Goal: Information Seeking & Learning: Learn about a topic

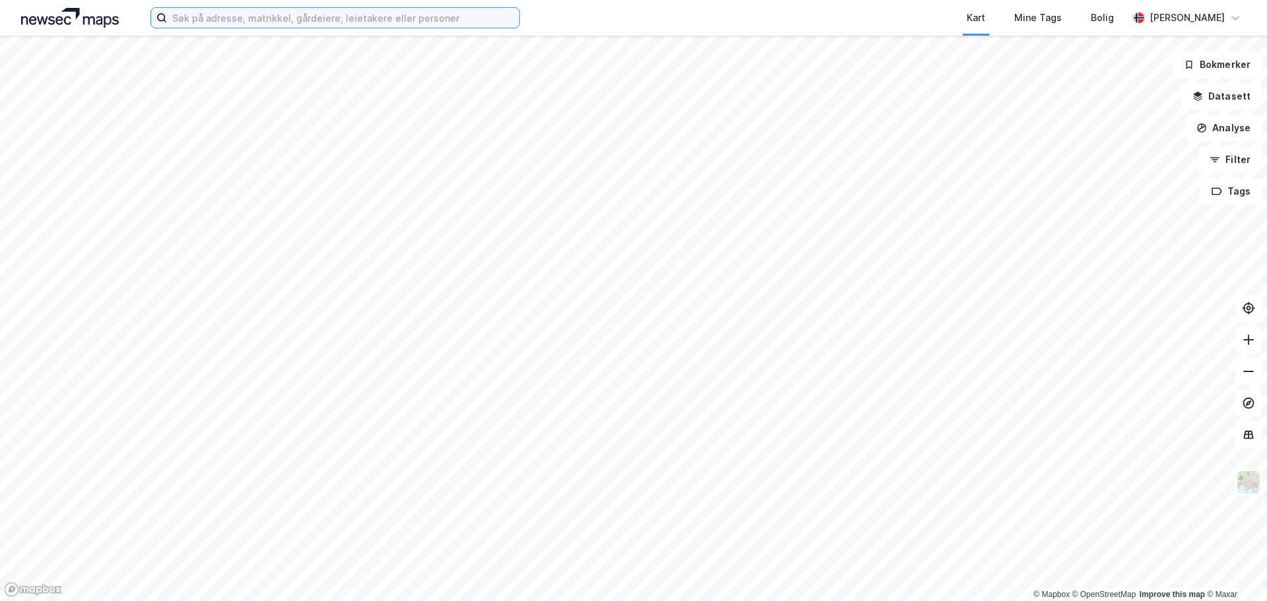
click at [370, 11] on input at bounding box center [343, 18] width 352 height 20
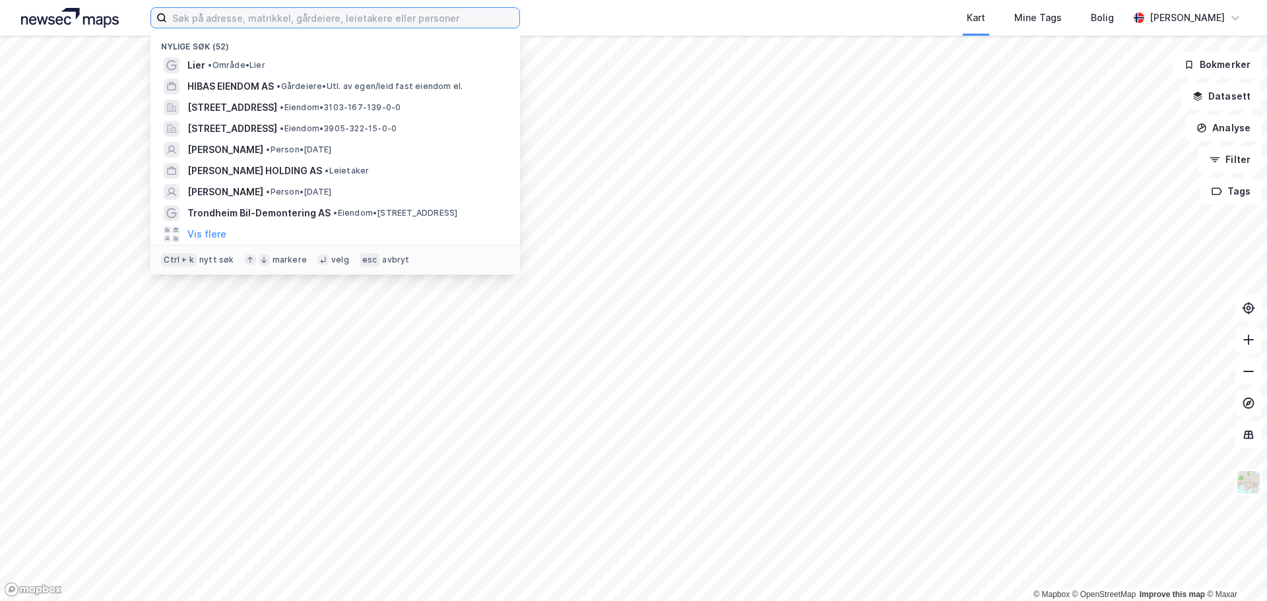
paste input "Ingeniør [STREET_ADDRESS]"
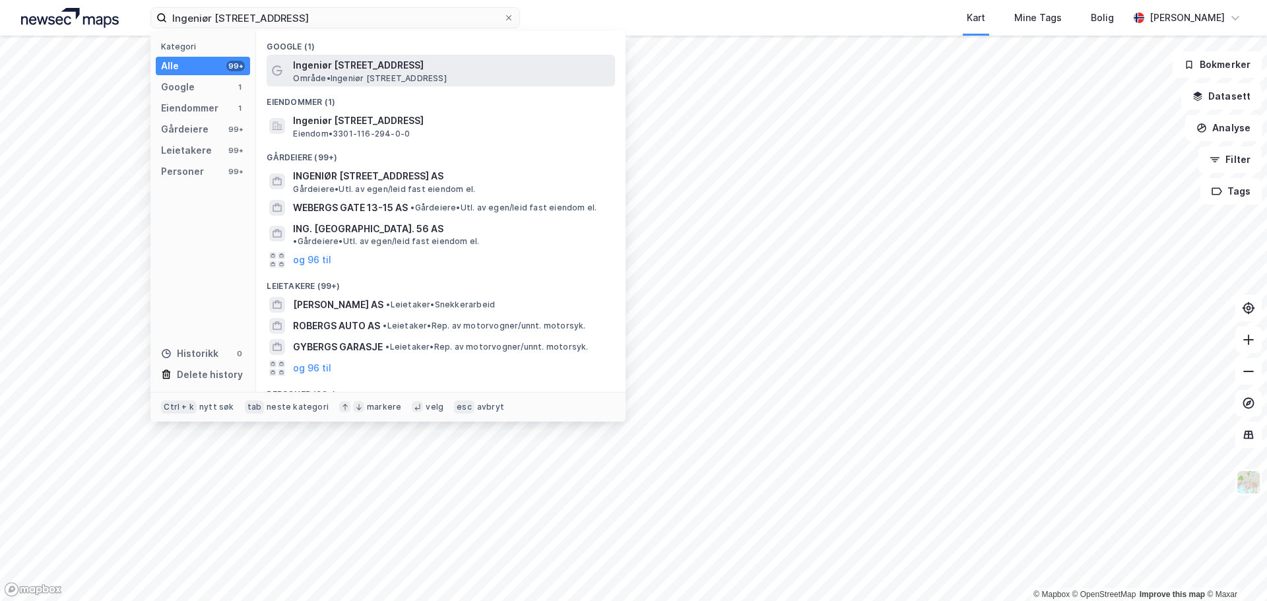
click at [371, 67] on span "Ingeniør [STREET_ADDRESS]" at bounding box center [451, 65] width 317 height 16
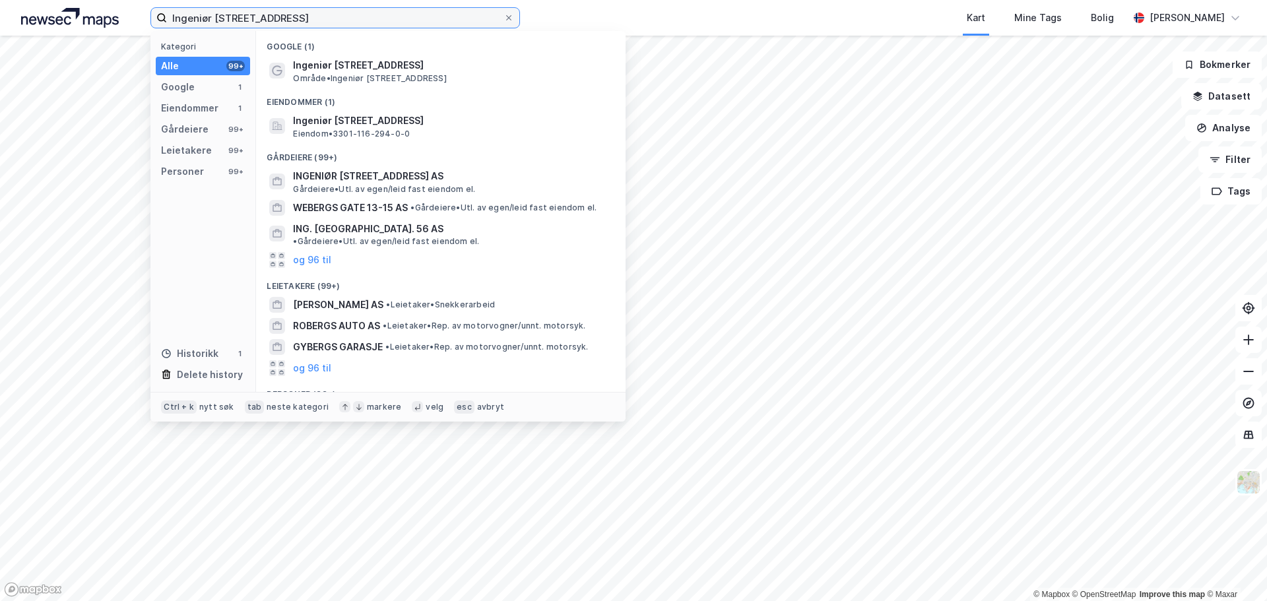
click at [367, 18] on input "Ingeniør [STREET_ADDRESS]" at bounding box center [335, 18] width 337 height 20
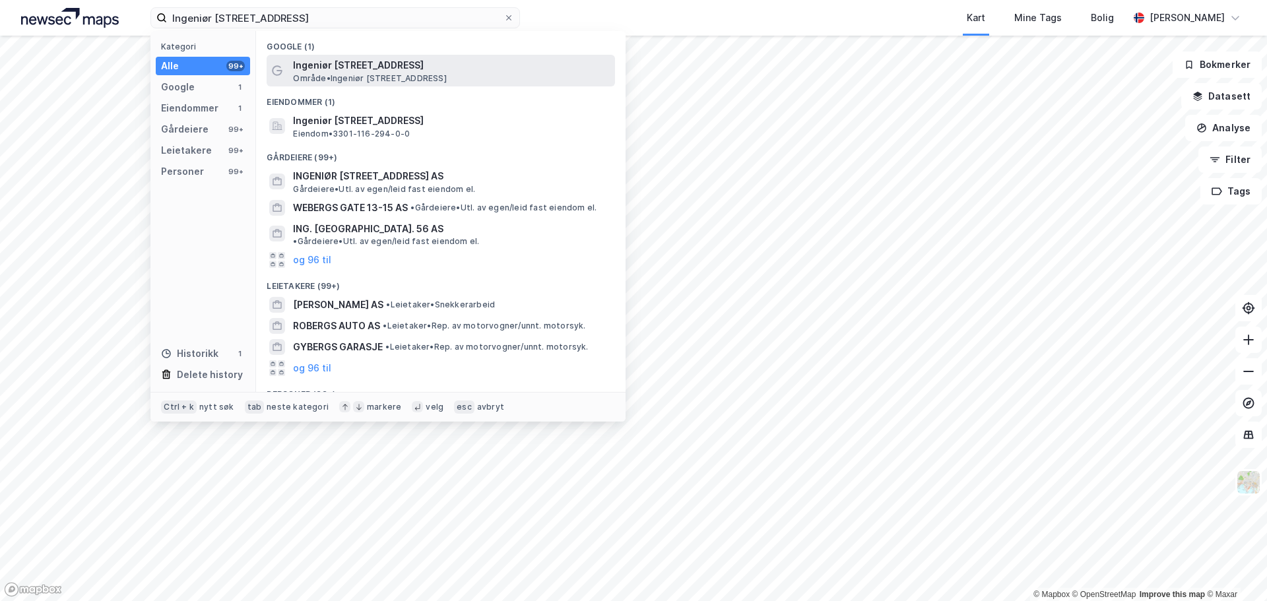
click at [337, 64] on span "Ingeniør [STREET_ADDRESS]" at bounding box center [451, 65] width 317 height 16
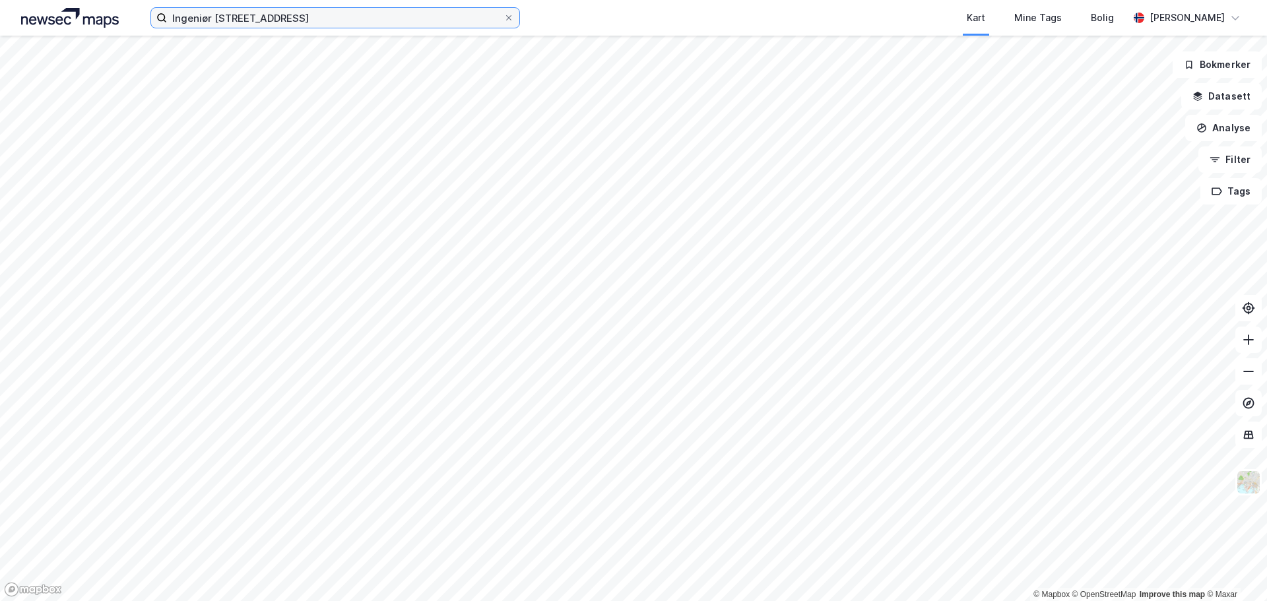
click at [333, 18] on input "Ingeniør [STREET_ADDRESS]" at bounding box center [335, 18] width 337 height 20
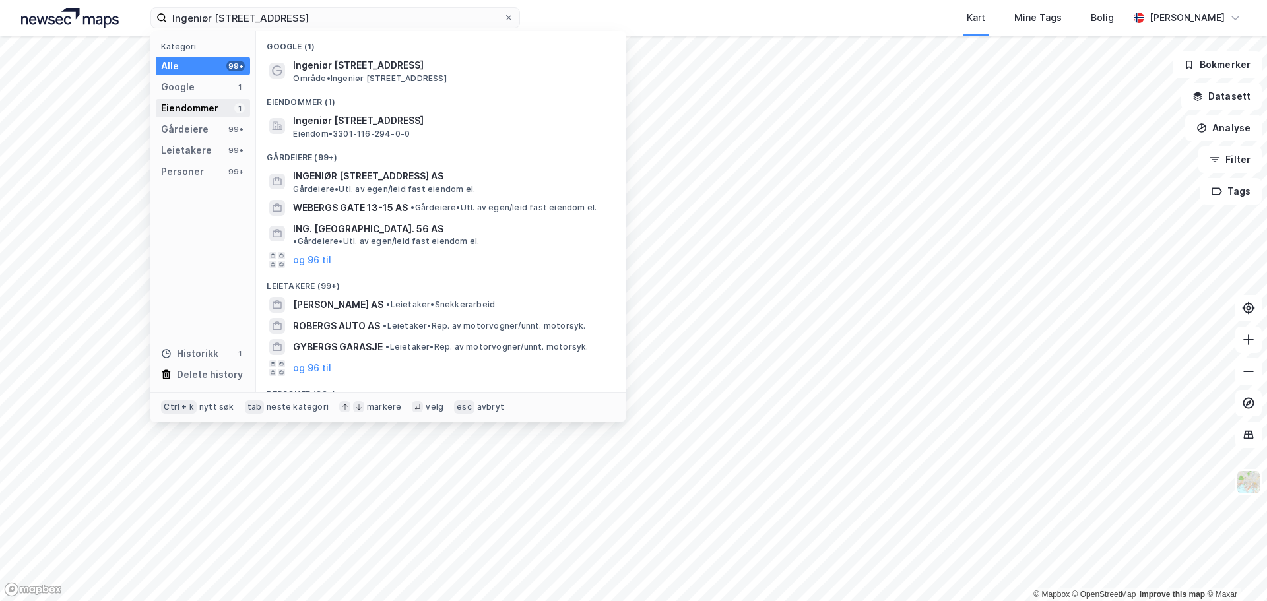
click at [203, 108] on div "Eiendommer" at bounding box center [189, 108] width 57 height 16
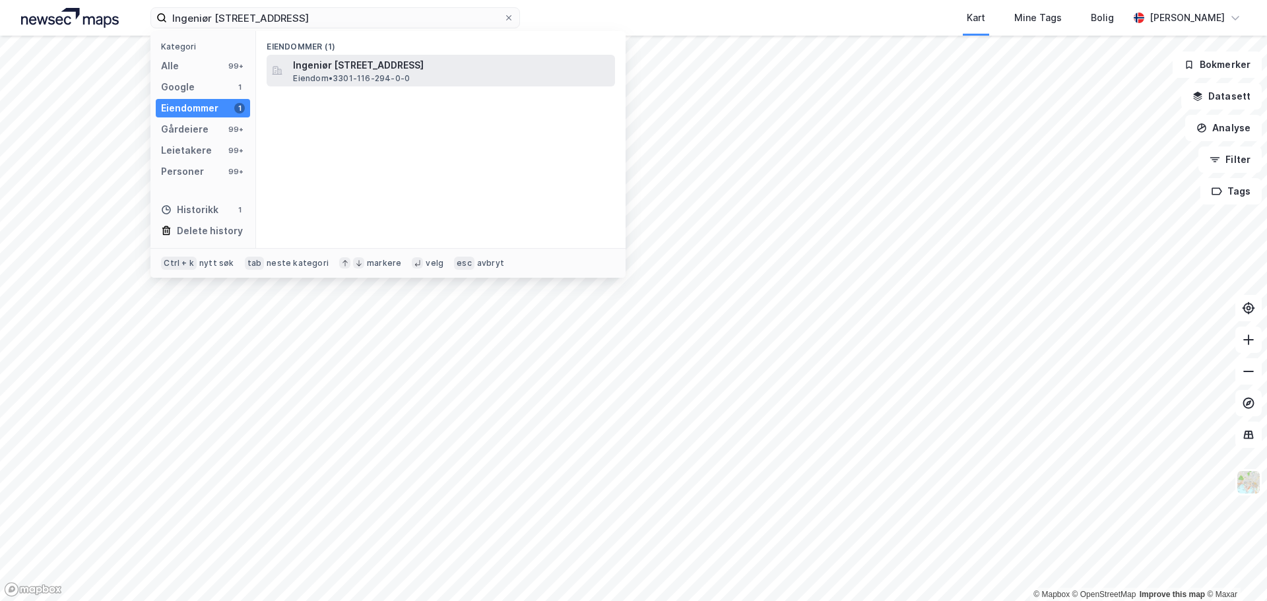
click at [339, 68] on span "Ingeniør [STREET_ADDRESS]" at bounding box center [451, 65] width 317 height 16
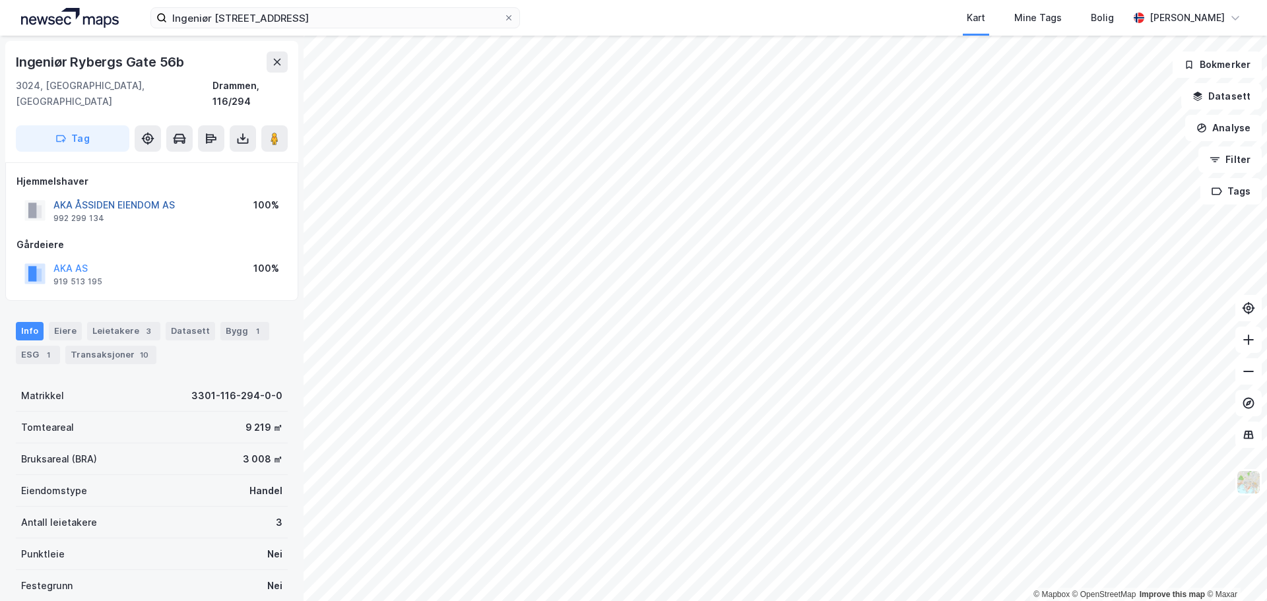
click at [0, 0] on button "AKA ÅSSIDEN EIENDOM AS" at bounding box center [0, 0] width 0 height 0
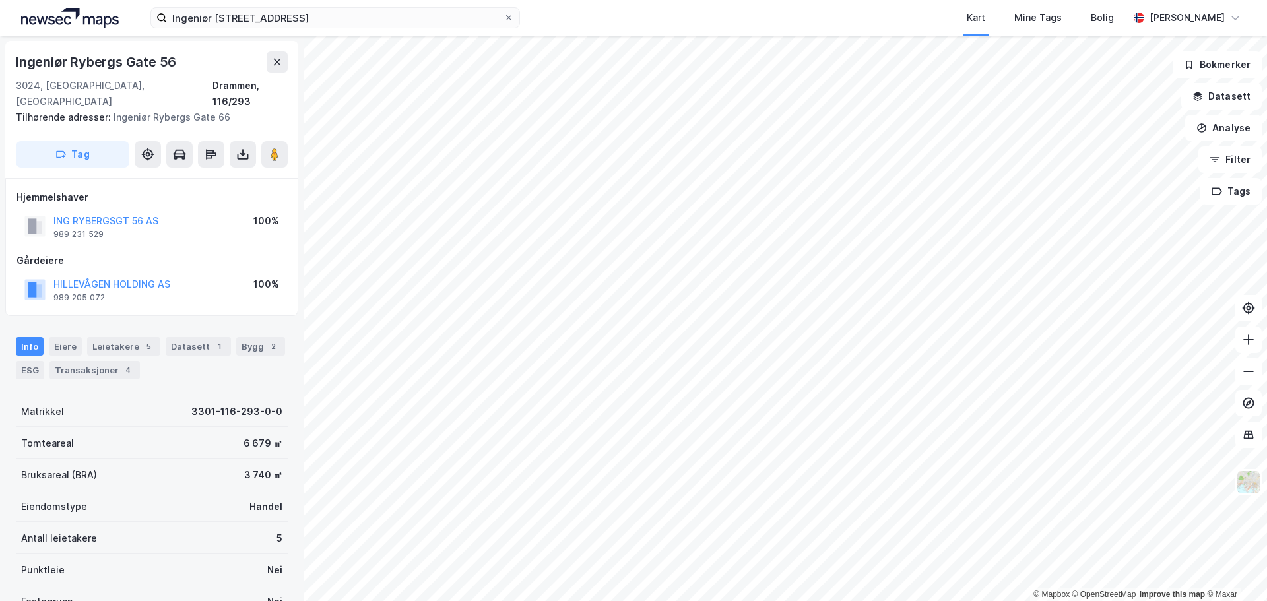
scroll to position [2, 0]
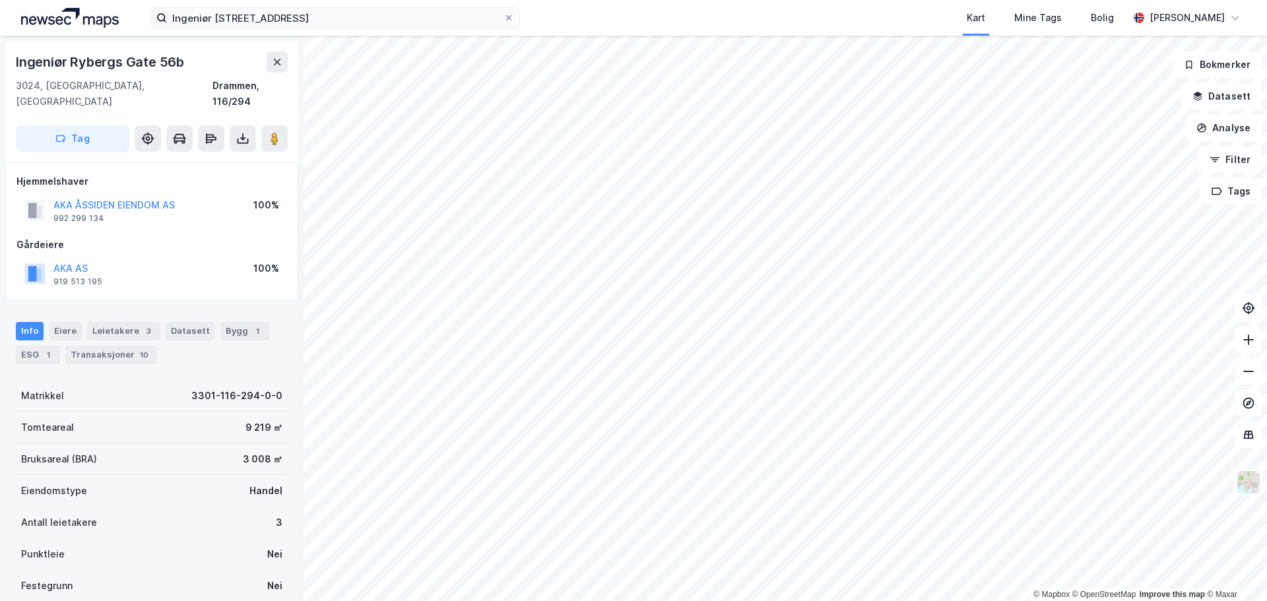
scroll to position [2, 0]
click at [218, 16] on input "Ingeniør [STREET_ADDRESS]" at bounding box center [335, 18] width 337 height 20
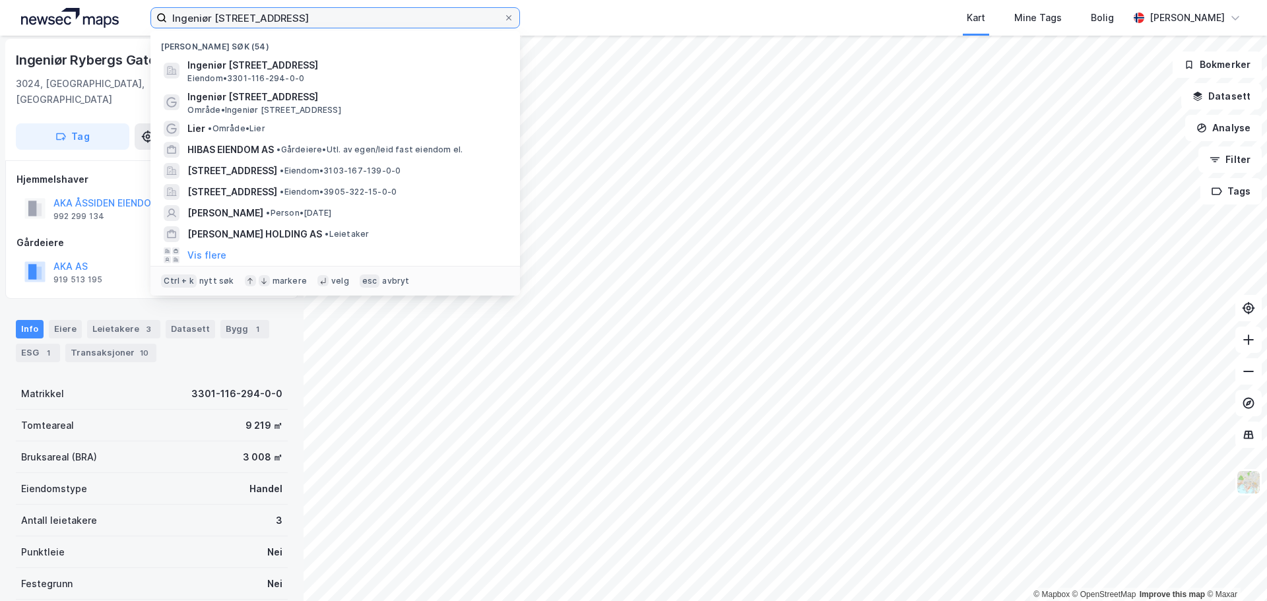
click at [218, 15] on input "Ingeniør [STREET_ADDRESS]" at bounding box center [335, 18] width 337 height 20
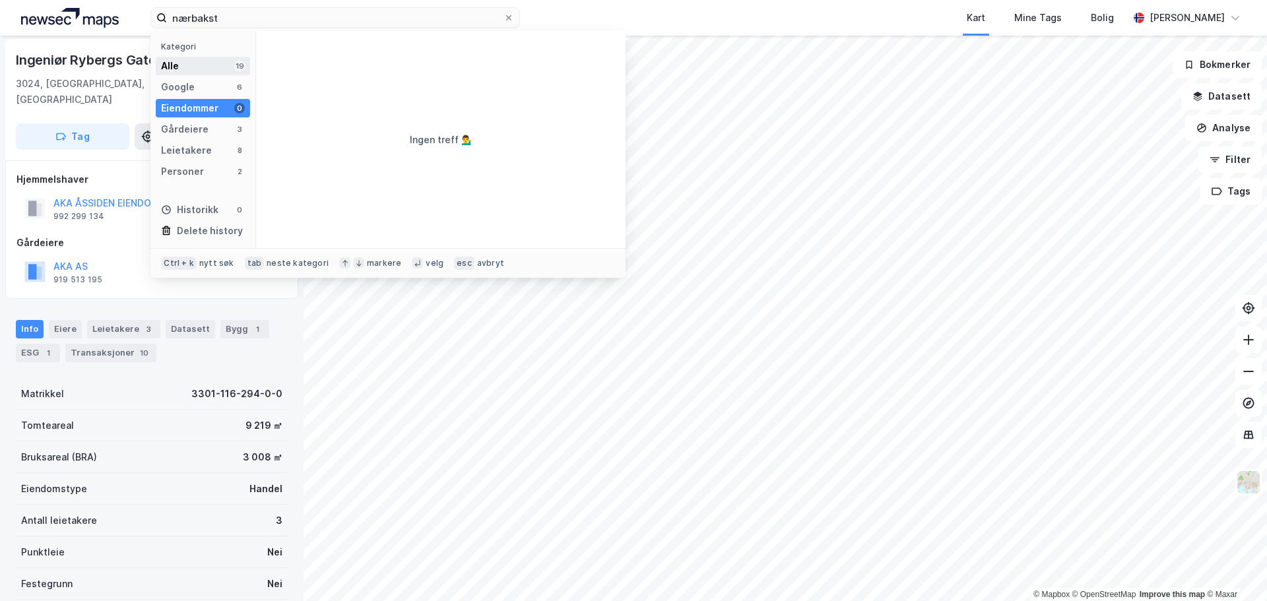
click at [205, 64] on div "Alle 19" at bounding box center [203, 66] width 94 height 18
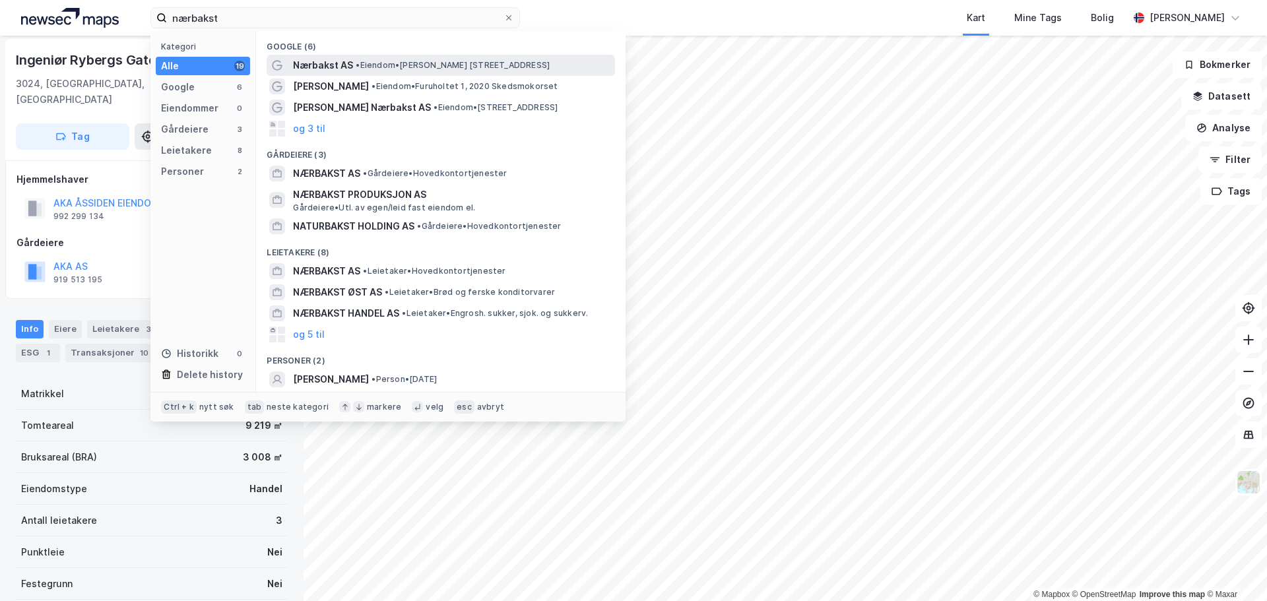
click at [316, 67] on span "Nærbakst AS" at bounding box center [323, 65] width 60 height 16
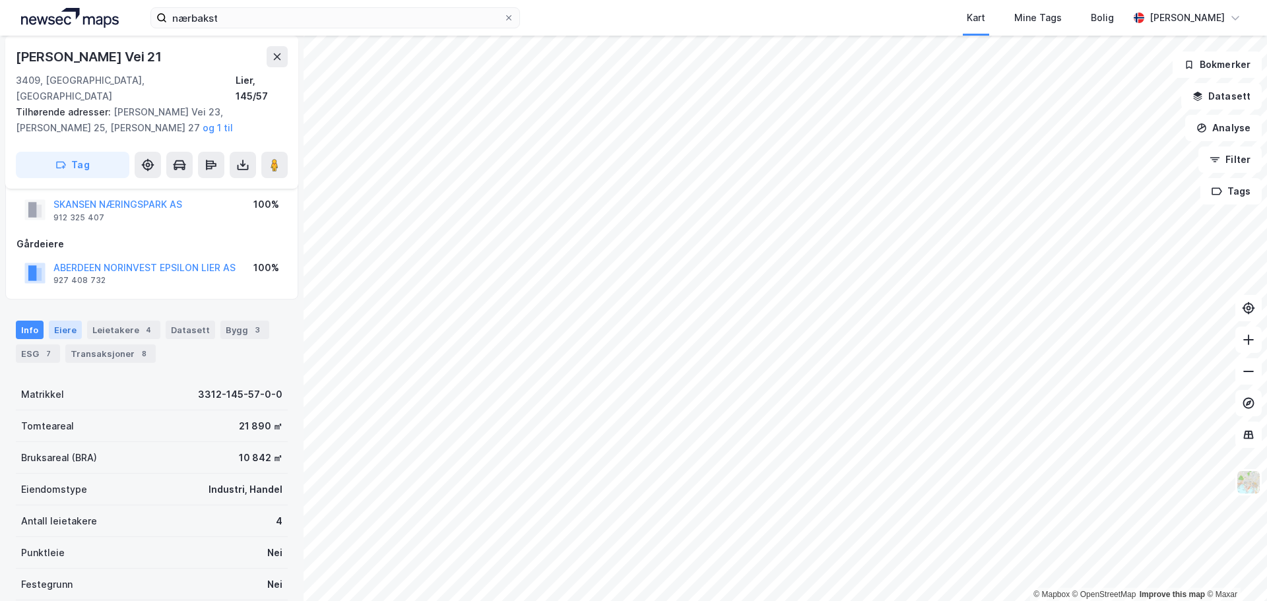
scroll to position [20, 0]
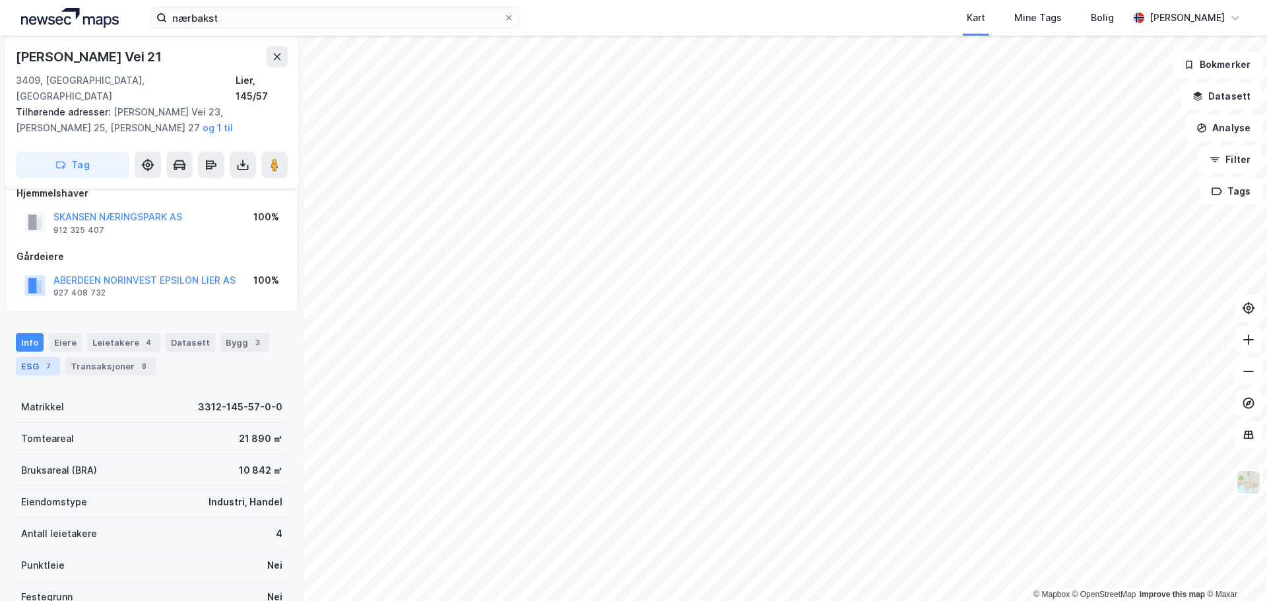
click at [29, 357] on div "ESG 7" at bounding box center [38, 366] width 44 height 18
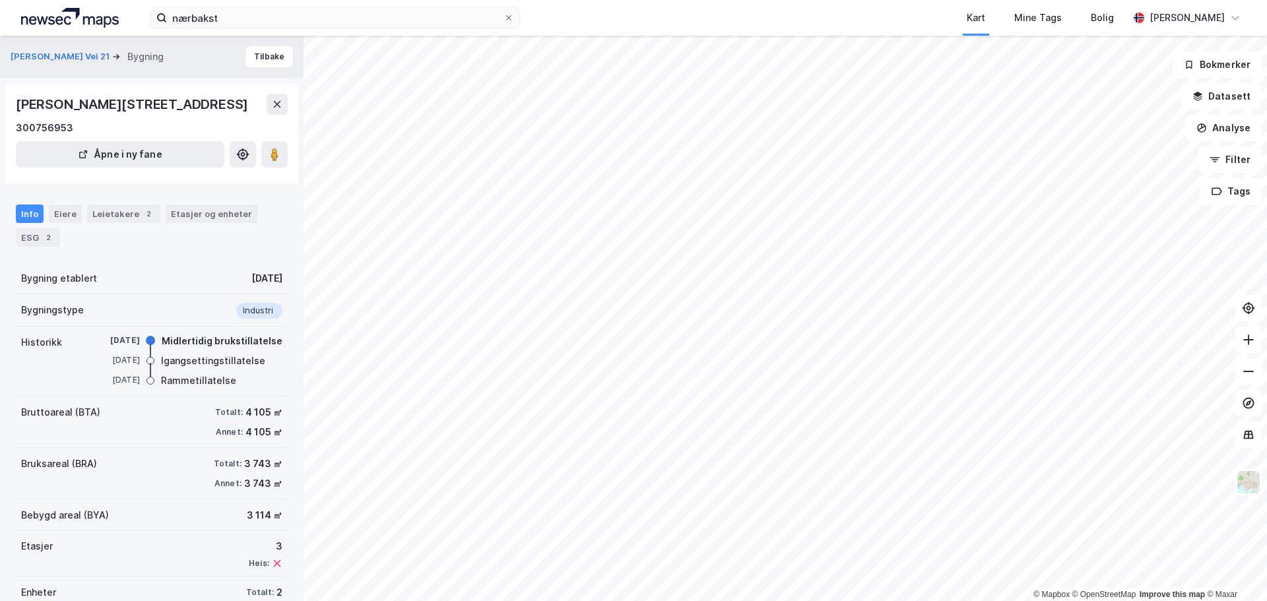
scroll to position [2, 0]
click at [119, 221] on div "Leietakere 2" at bounding box center [123, 212] width 73 height 18
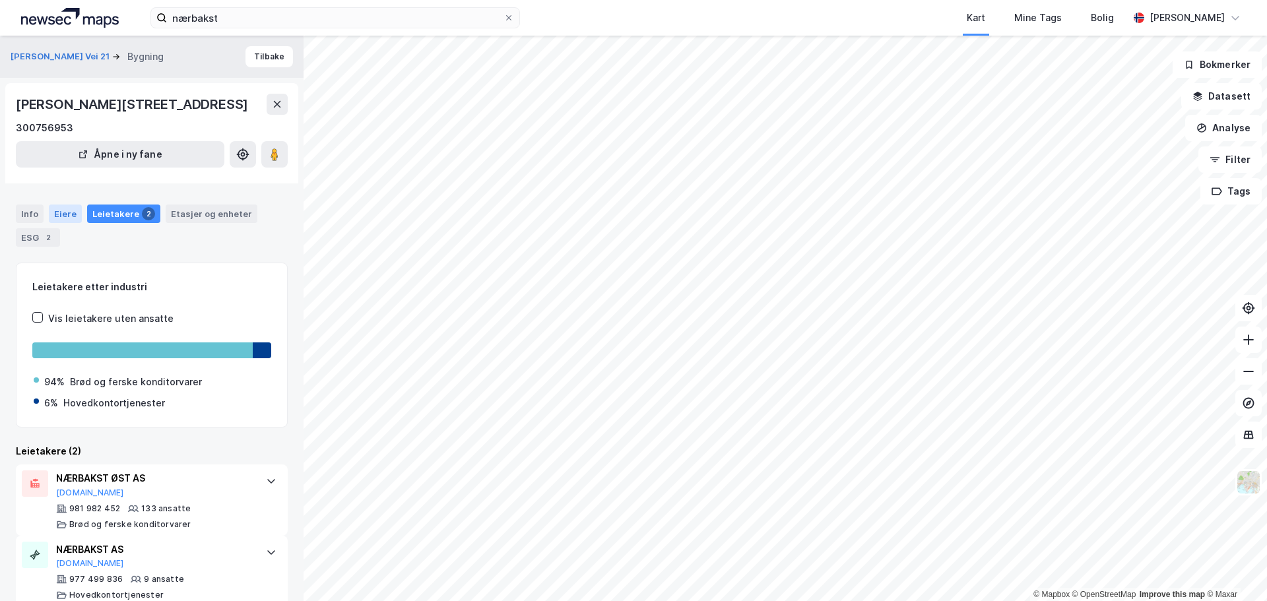
click at [59, 223] on div "Eiere" at bounding box center [65, 214] width 33 height 18
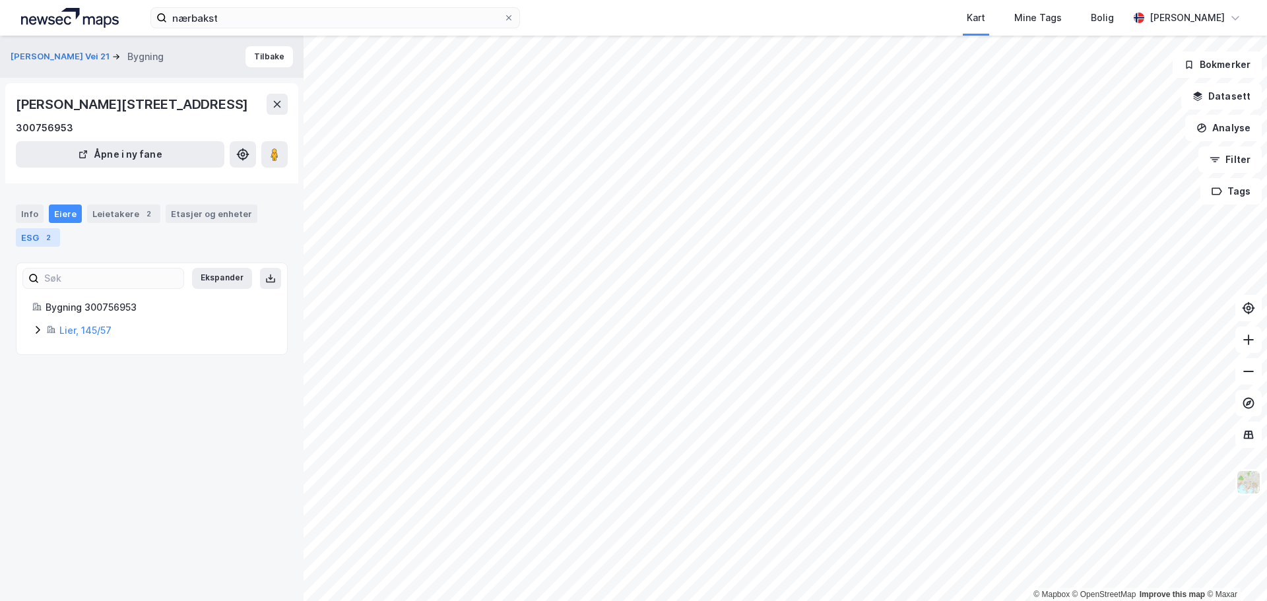
click at [29, 247] on div "ESG 2" at bounding box center [38, 237] width 44 height 18
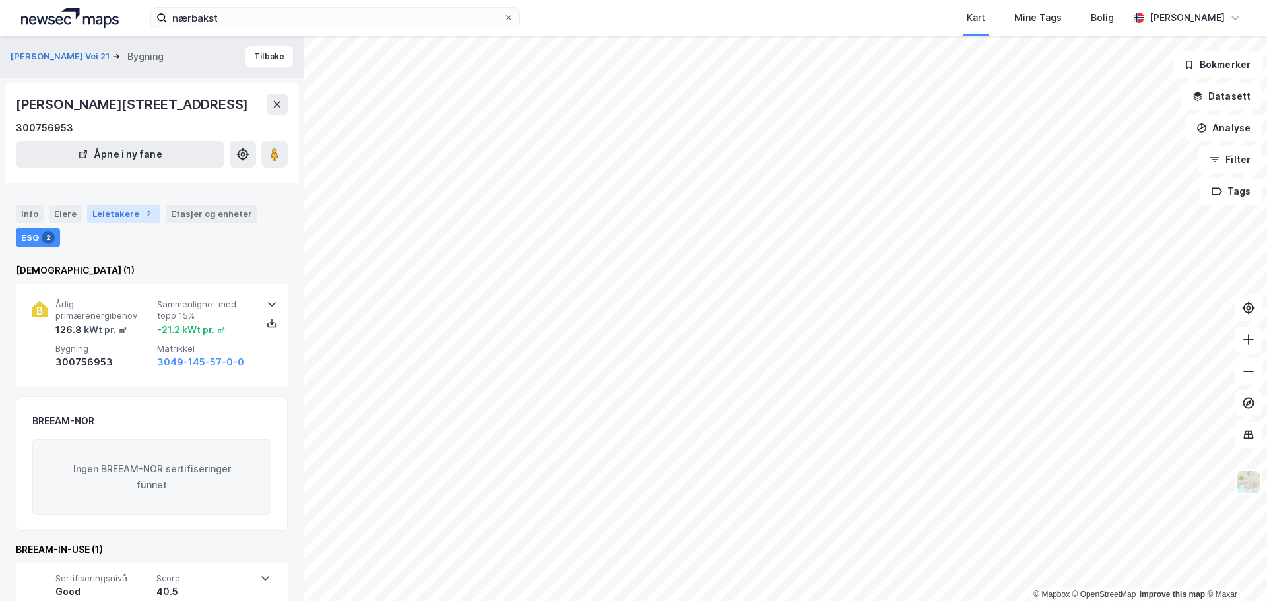
click at [118, 223] on div "Leietakere 2" at bounding box center [123, 214] width 73 height 18
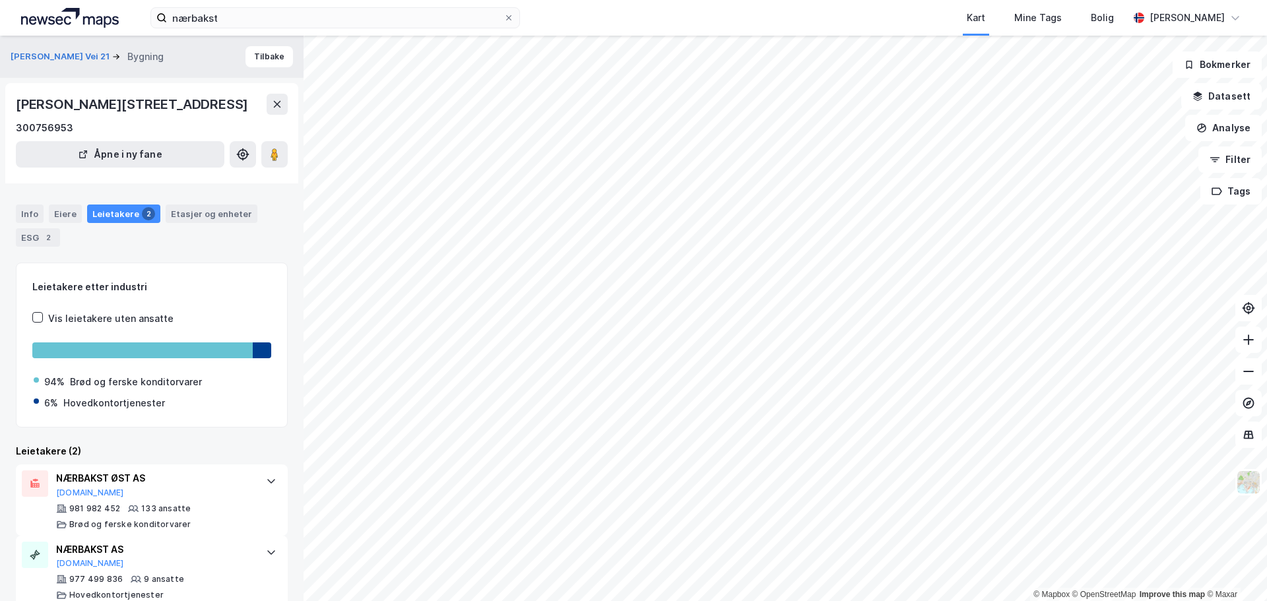
scroll to position [43, 0]
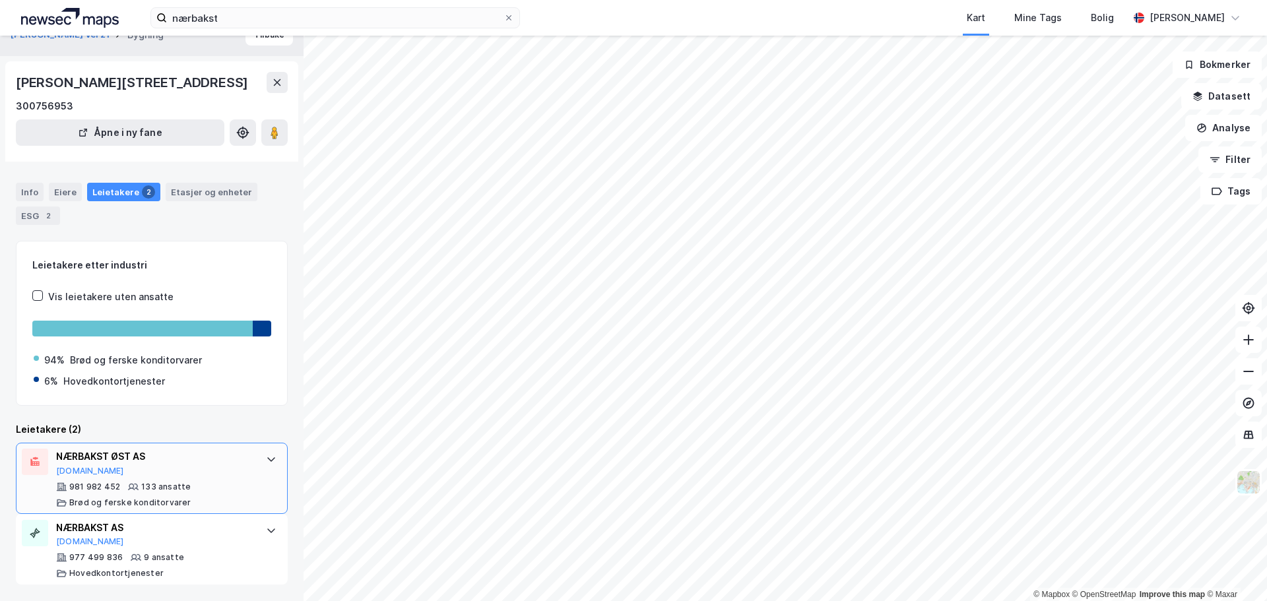
click at [125, 456] on div "NÆRBAKST ØST AS" at bounding box center [154, 457] width 197 height 16
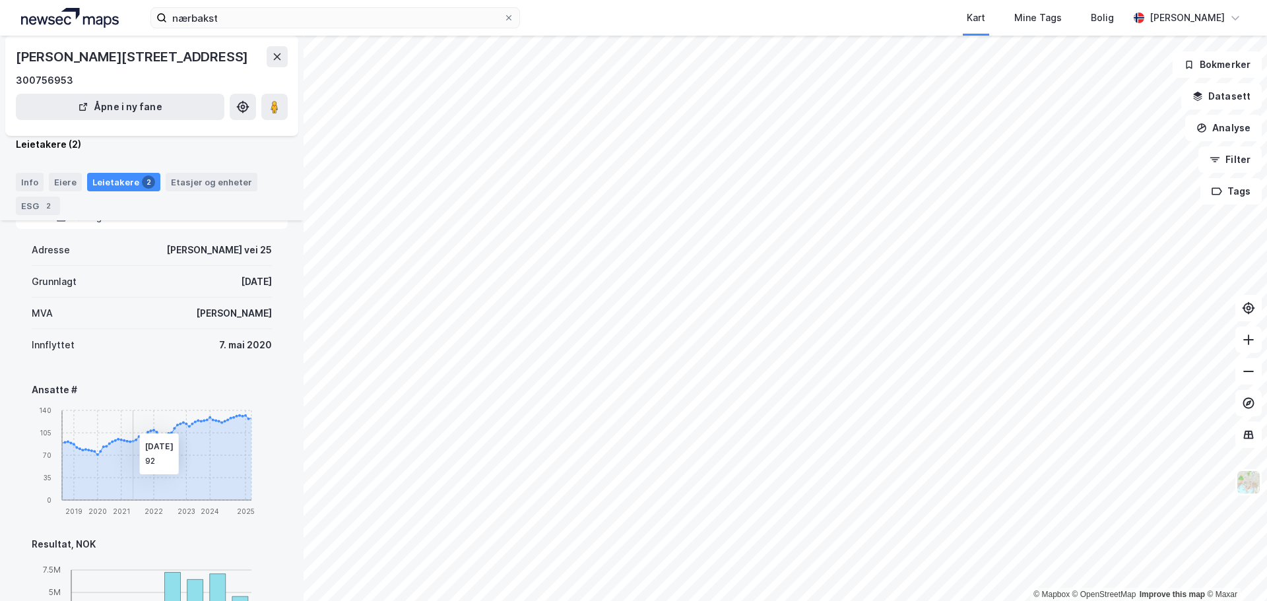
scroll to position [109, 0]
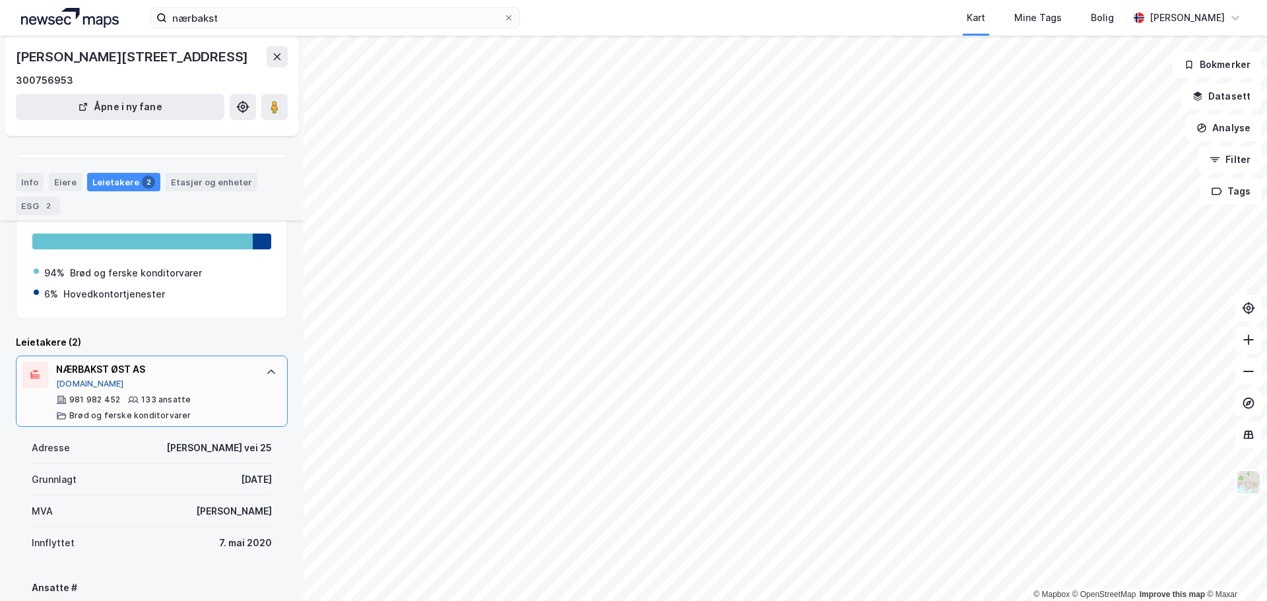
click at [75, 389] on button "[DOMAIN_NAME]" at bounding box center [90, 384] width 68 height 11
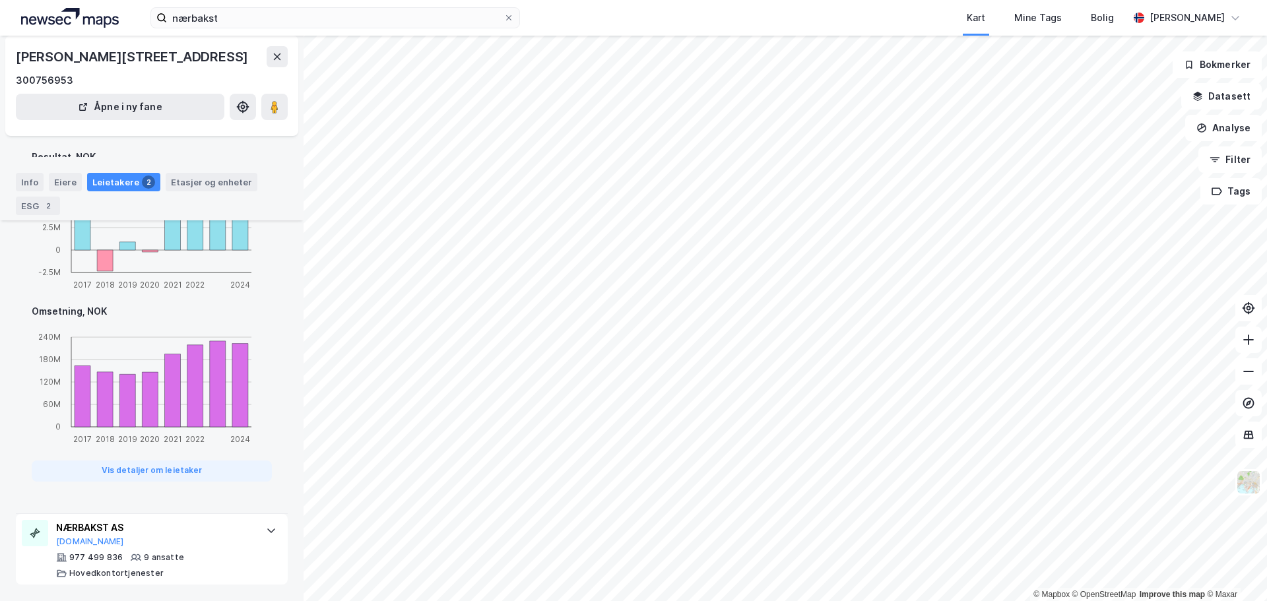
scroll to position [715, 0]
click at [79, 543] on button "[DOMAIN_NAME]" at bounding box center [90, 542] width 68 height 11
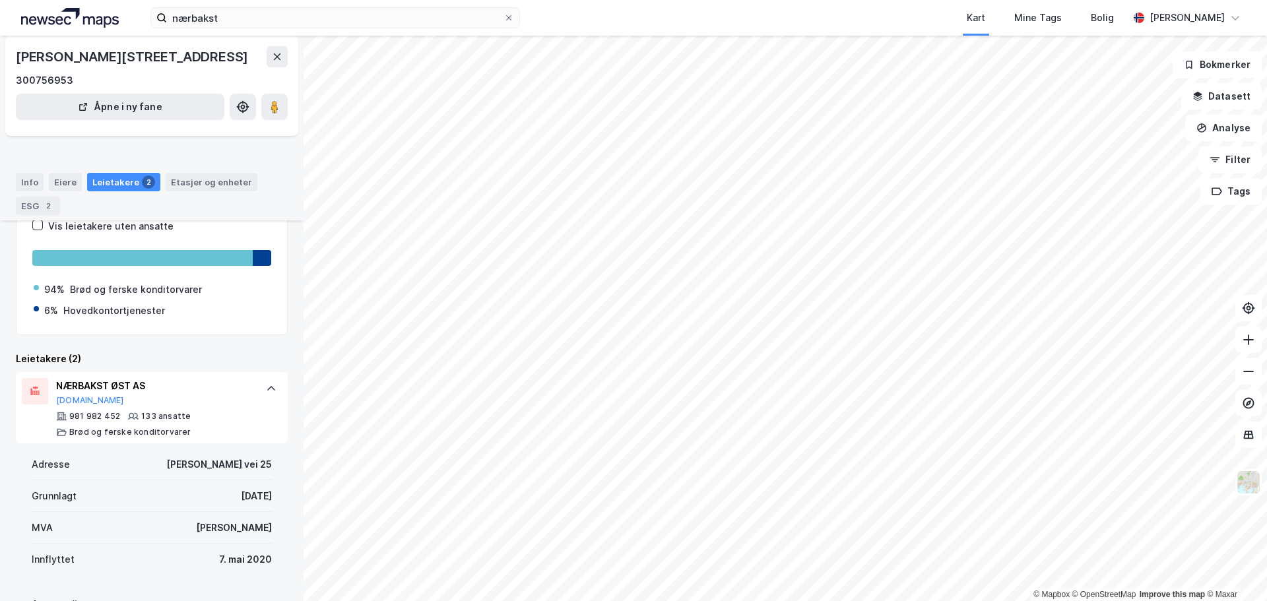
scroll to position [66, 0]
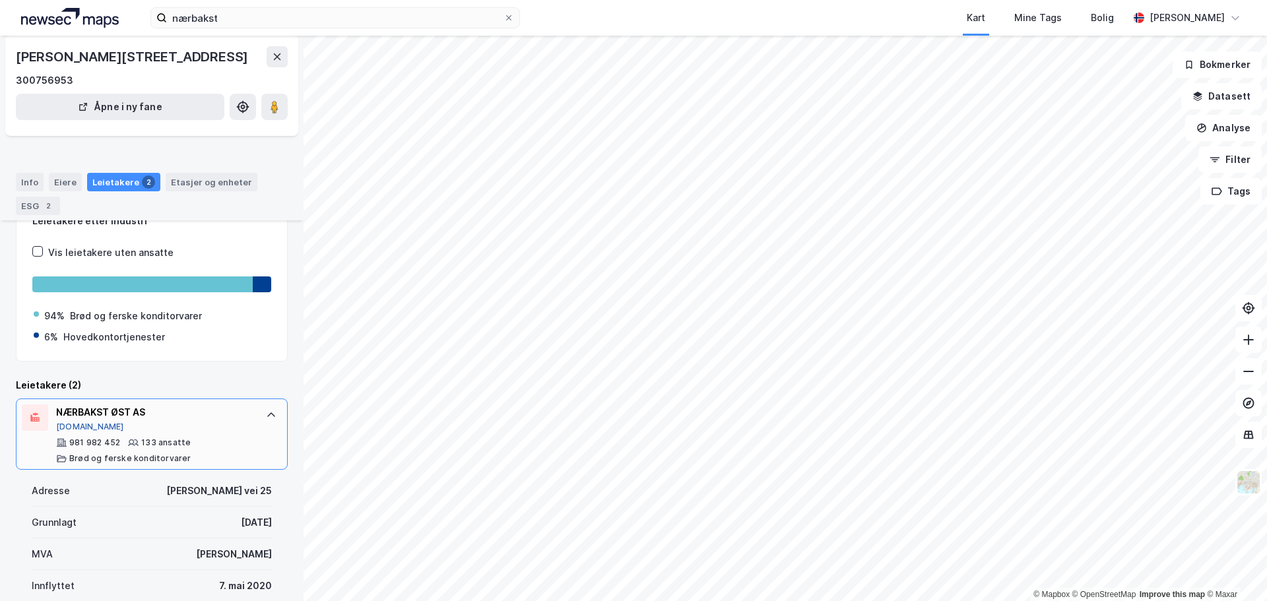
click at [75, 432] on button "[DOMAIN_NAME]" at bounding box center [90, 427] width 68 height 11
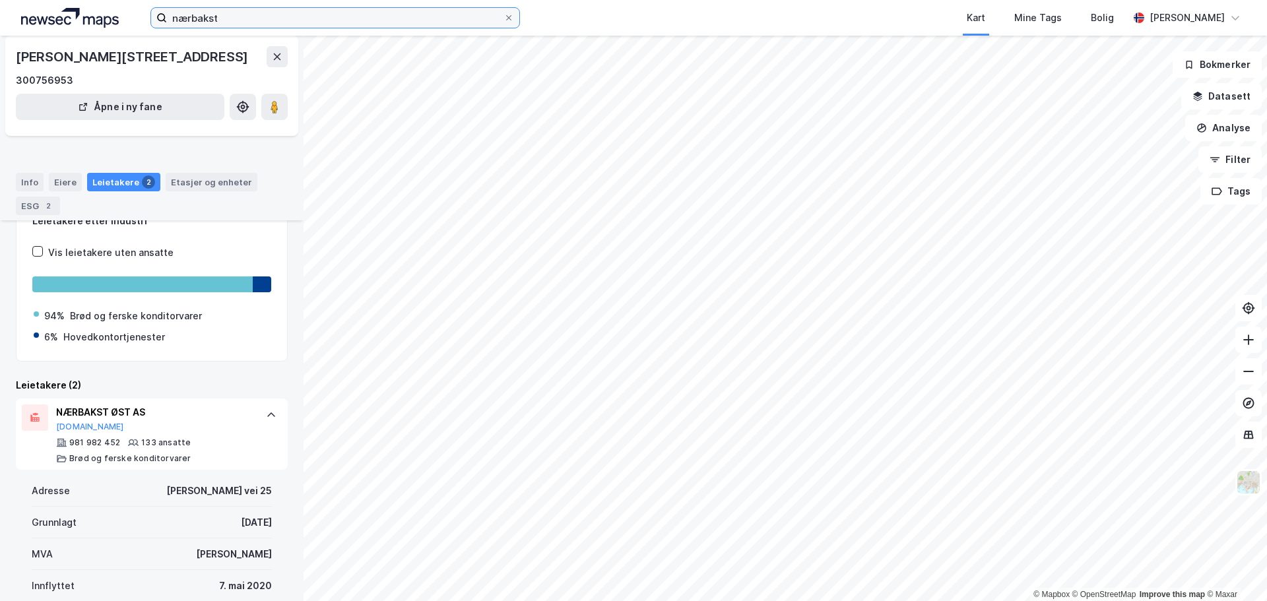
click at [222, 16] on input "nærbakst" at bounding box center [335, 18] width 337 height 20
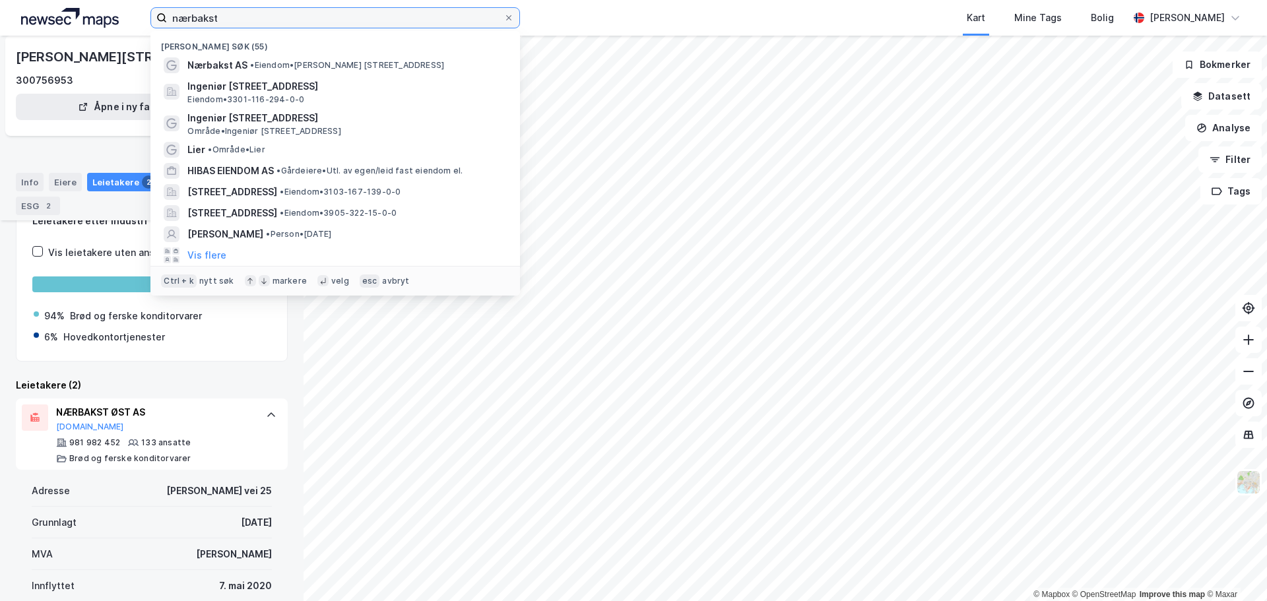
click at [222, 16] on input "nærbakst" at bounding box center [335, 18] width 337 height 20
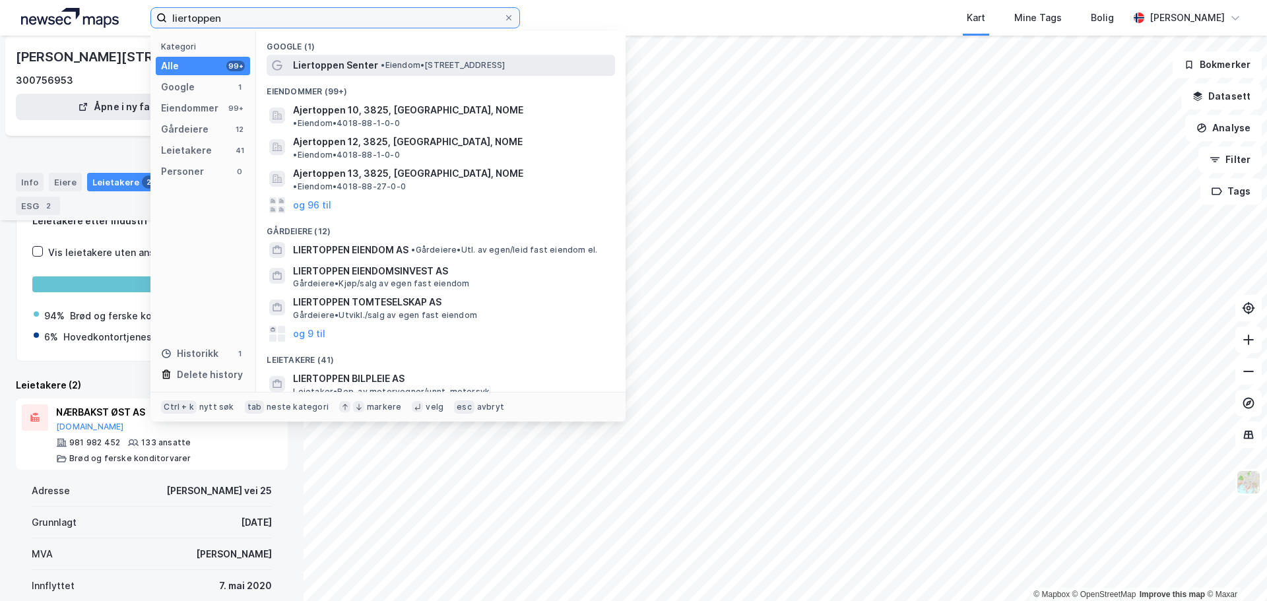
type input "liertoppen"
click at [314, 70] on span "Liertoppen Senter" at bounding box center [335, 65] width 85 height 16
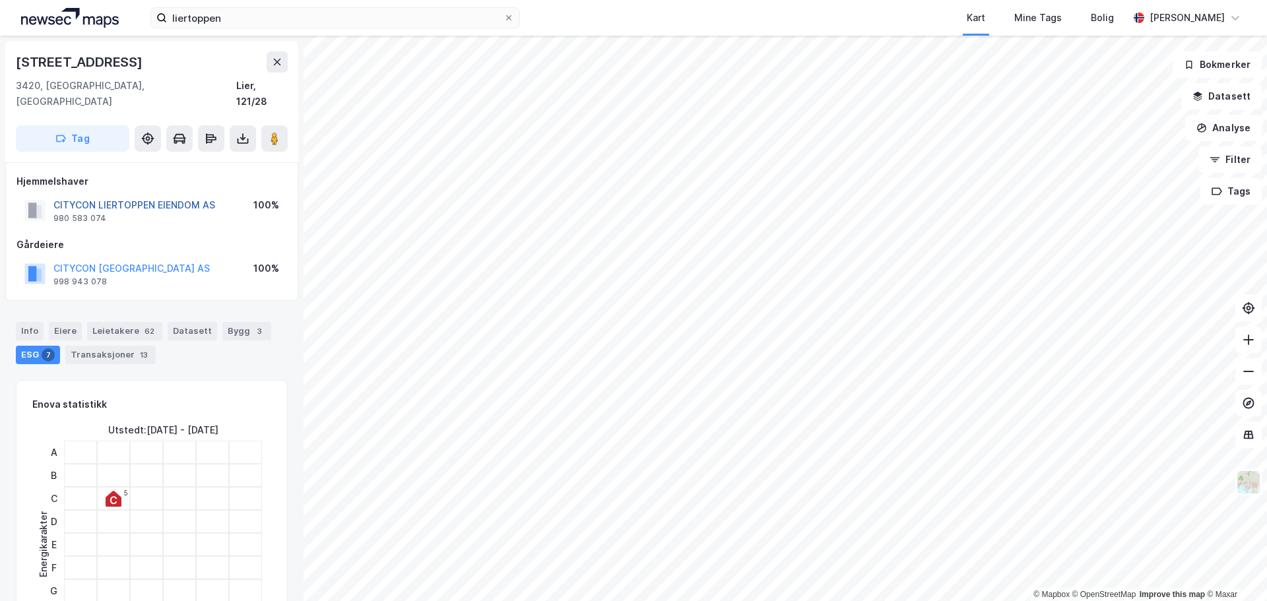
click at [0, 0] on button "CITYCON LIERTOPPEN EIENDOM AS" at bounding box center [0, 0] width 0 height 0
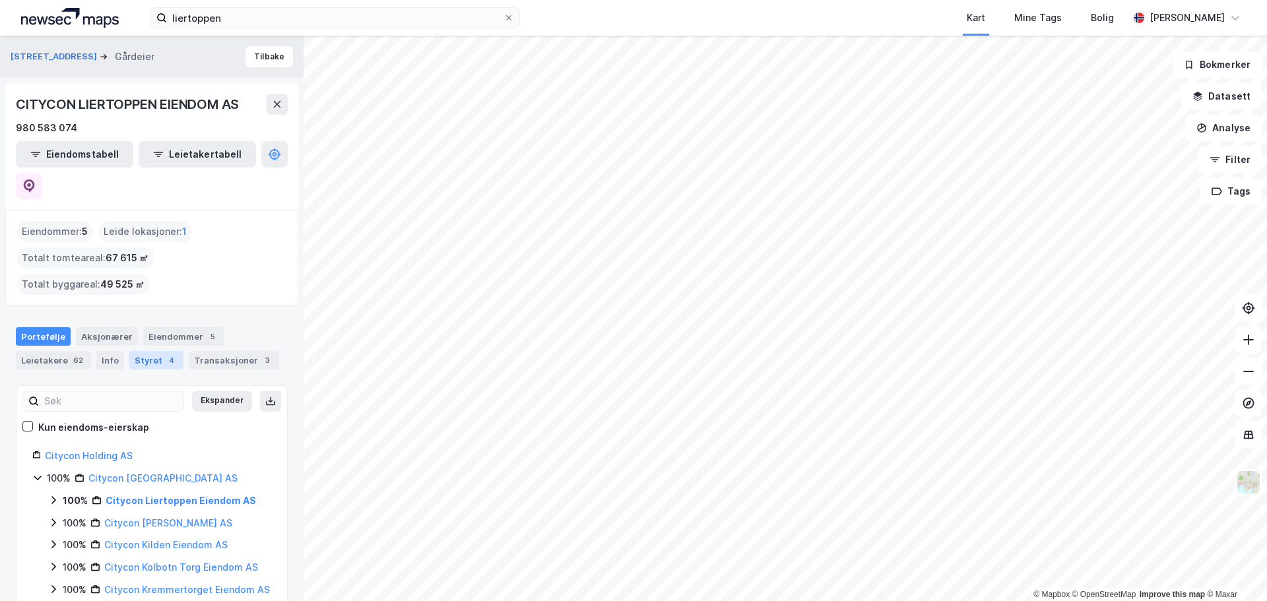
click at [151, 351] on div "Styret 4" at bounding box center [156, 360] width 54 height 18
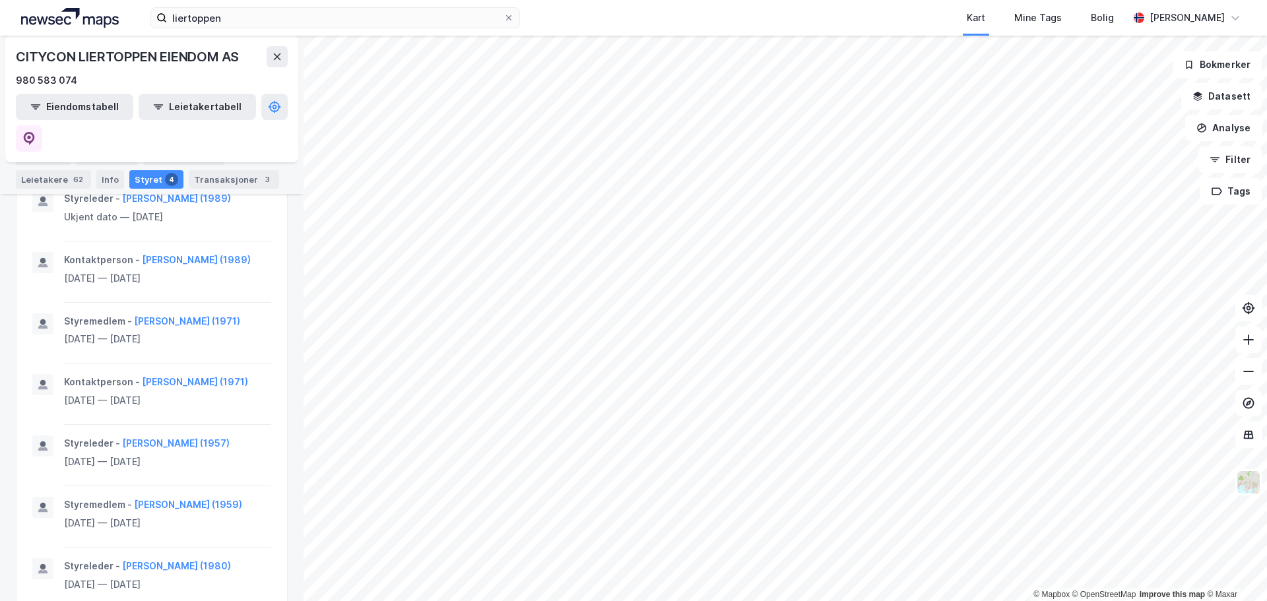
scroll to position [823, 0]
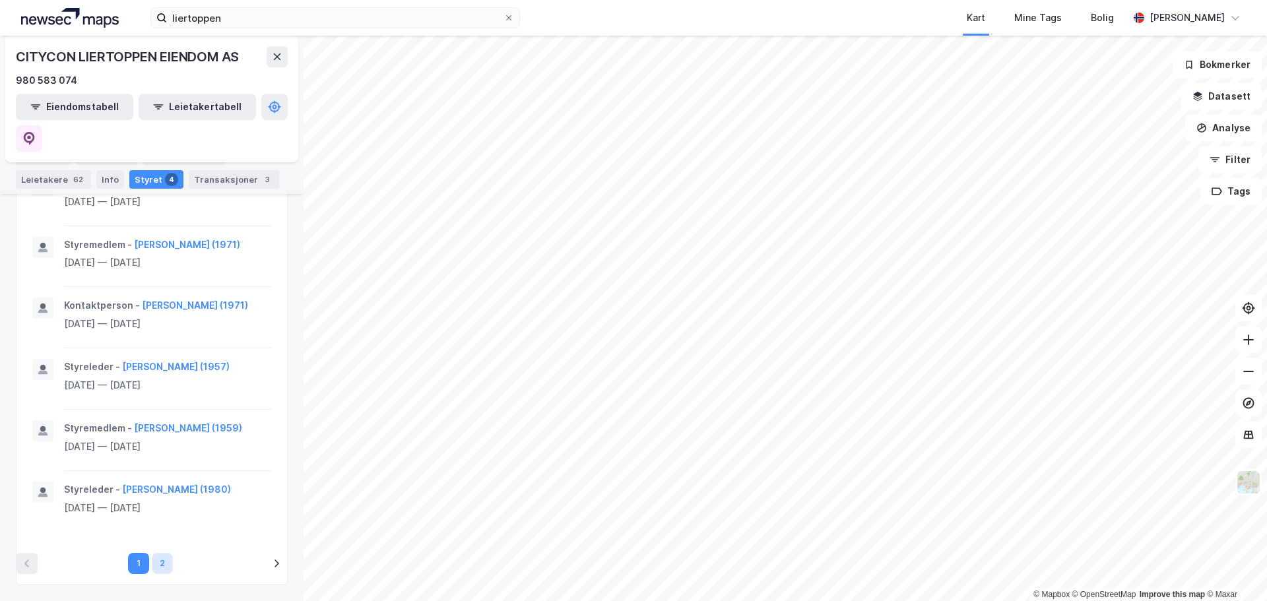
click at [152, 560] on button "2" at bounding box center [162, 563] width 21 height 21
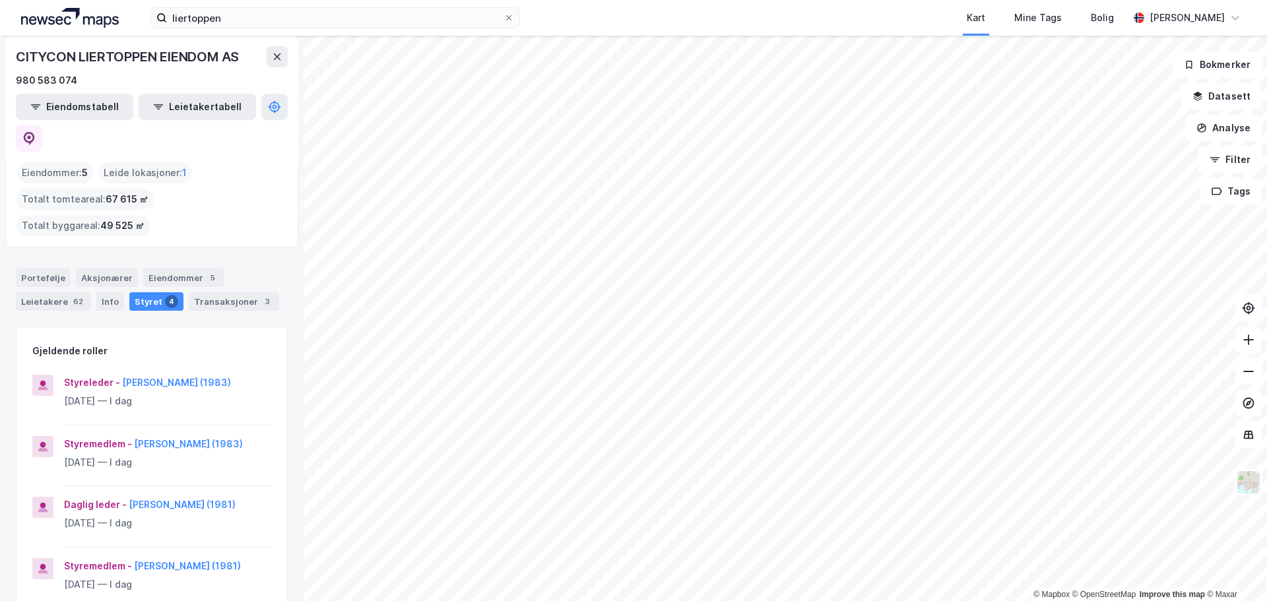
scroll to position [0, 0]
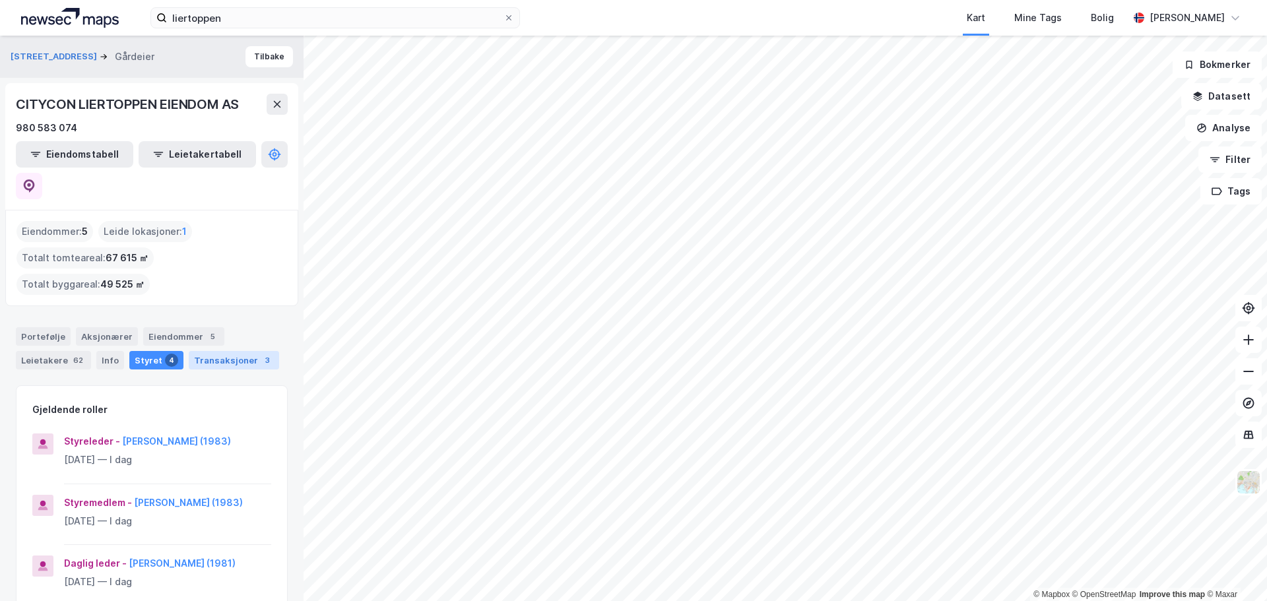
click at [230, 351] on div "Transaksjoner 3" at bounding box center [234, 360] width 90 height 18
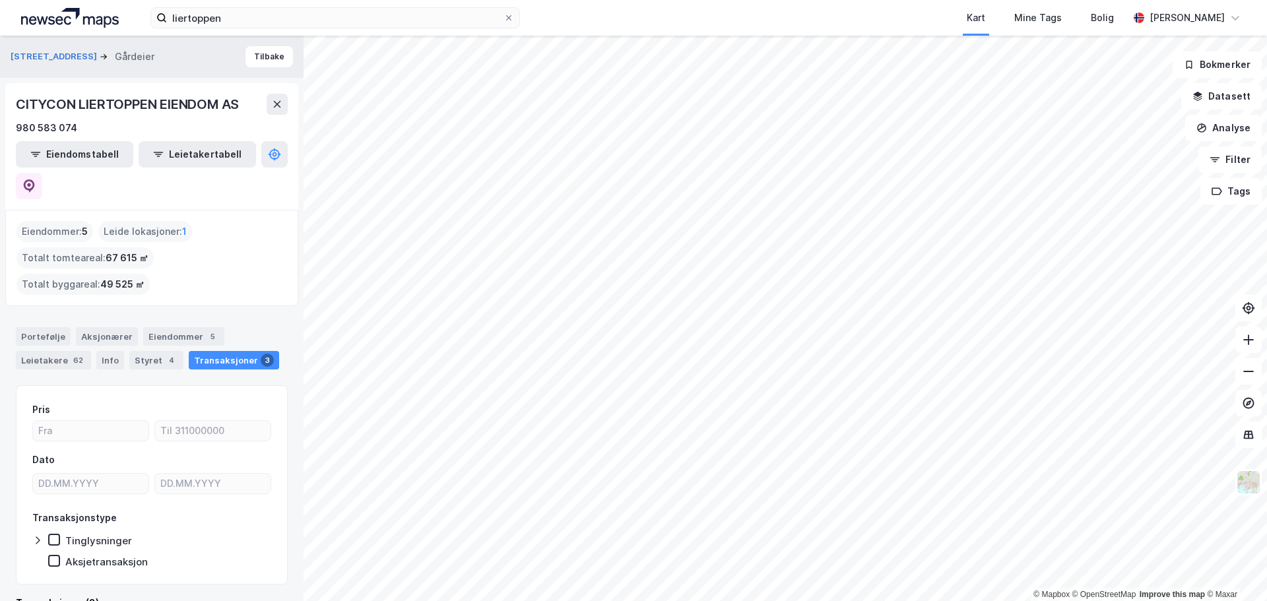
click at [61, 221] on div "Eiendommer : 5" at bounding box center [54, 231] width 77 height 21
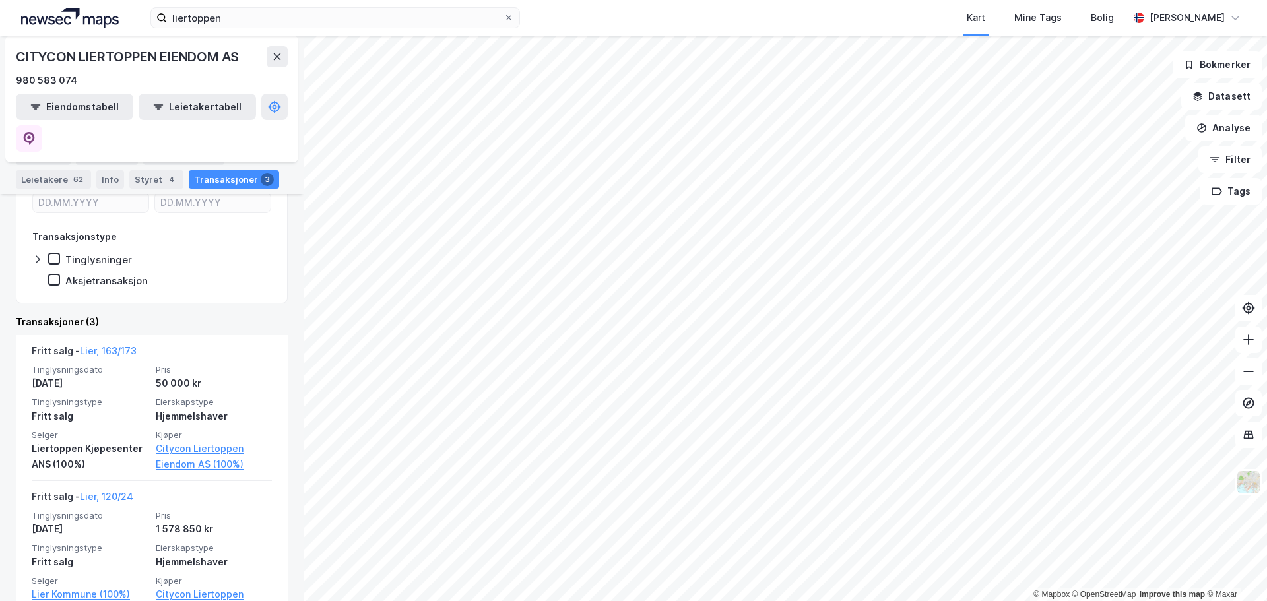
scroll to position [278, 0]
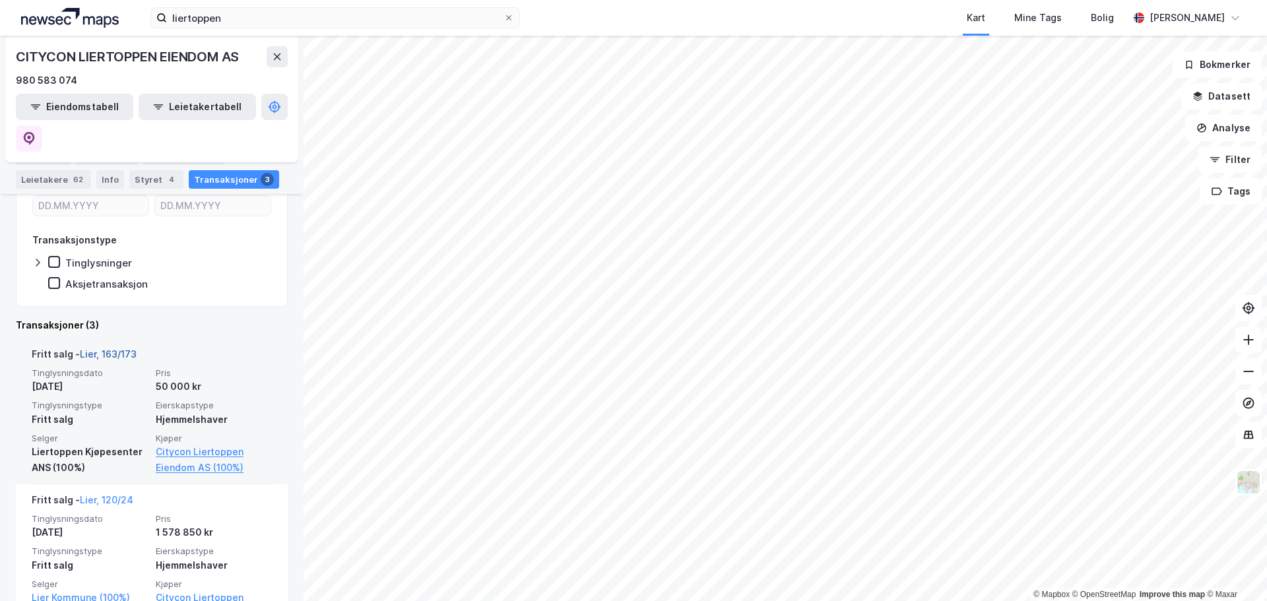
click at [122, 348] on link "Lier, 163/173" at bounding box center [108, 353] width 57 height 11
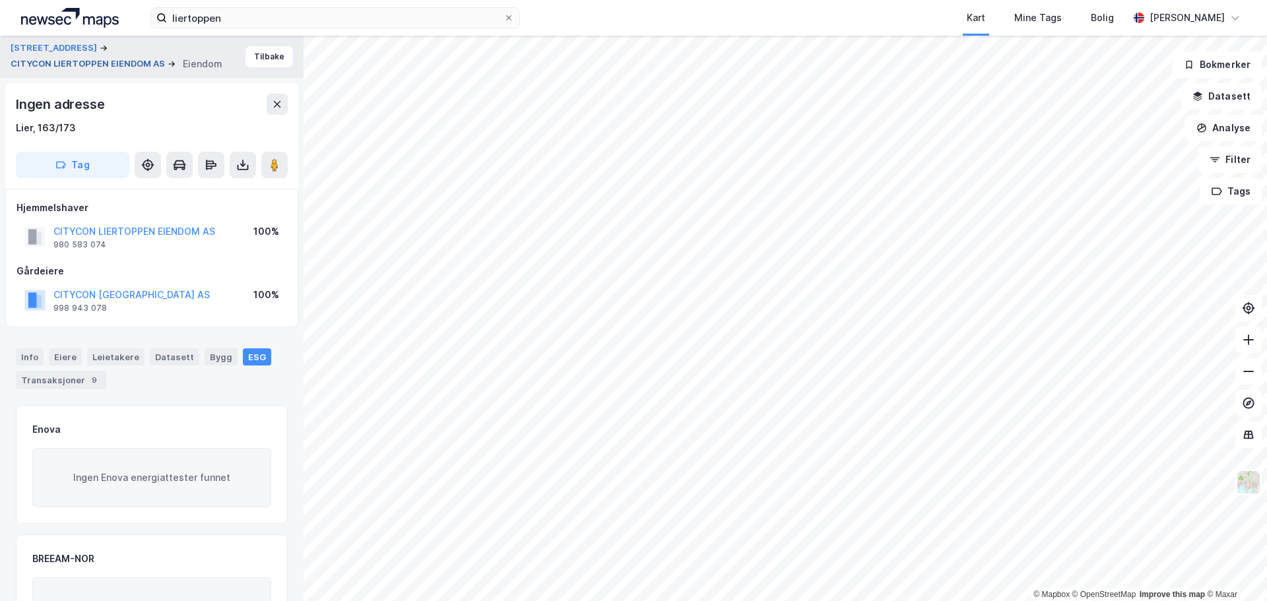
click at [90, 63] on button "CITYCON LIERTOPPEN EIENDOM AS" at bounding box center [89, 63] width 157 height 13
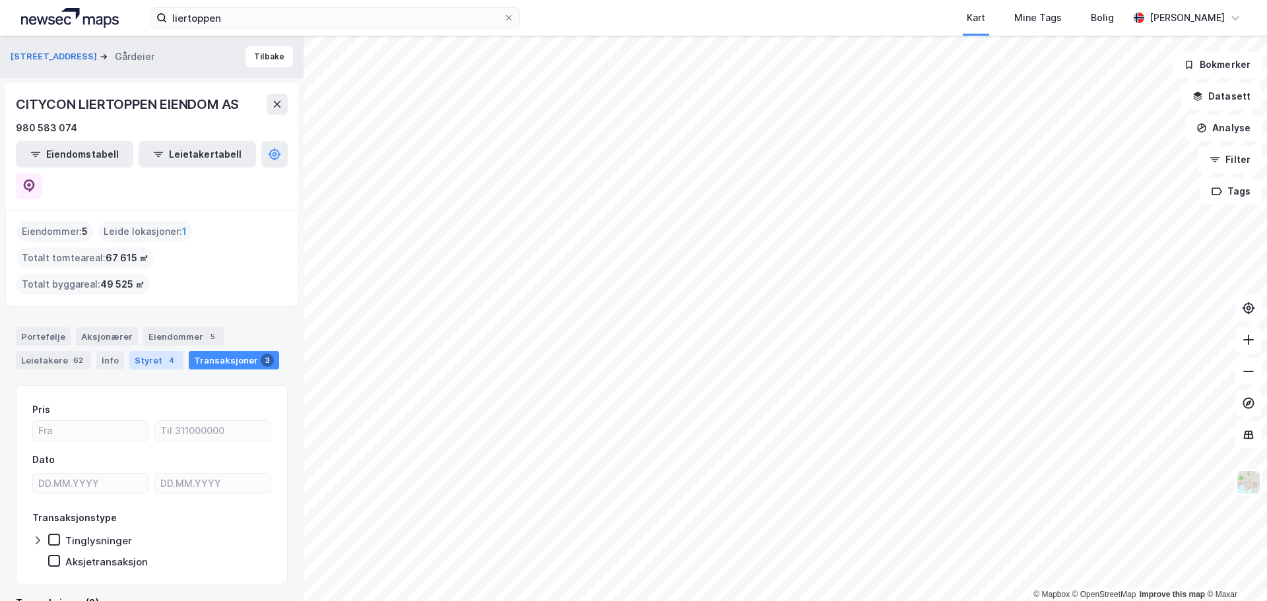
click at [142, 351] on div "Styret 4" at bounding box center [156, 360] width 54 height 18
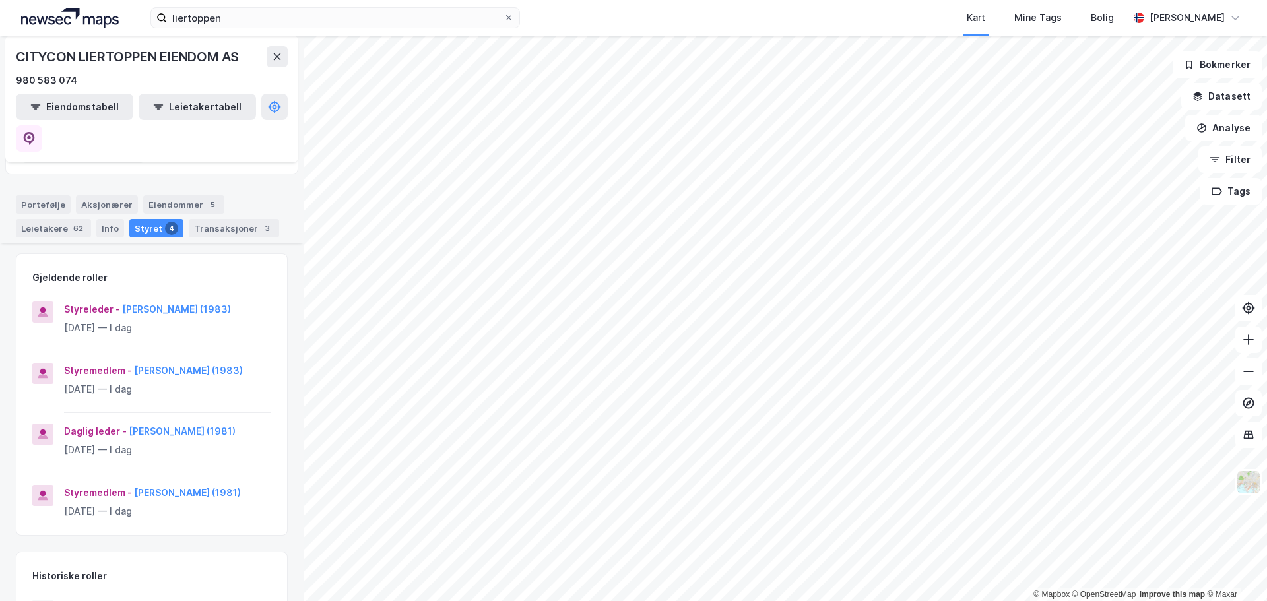
scroll to position [198, 0]
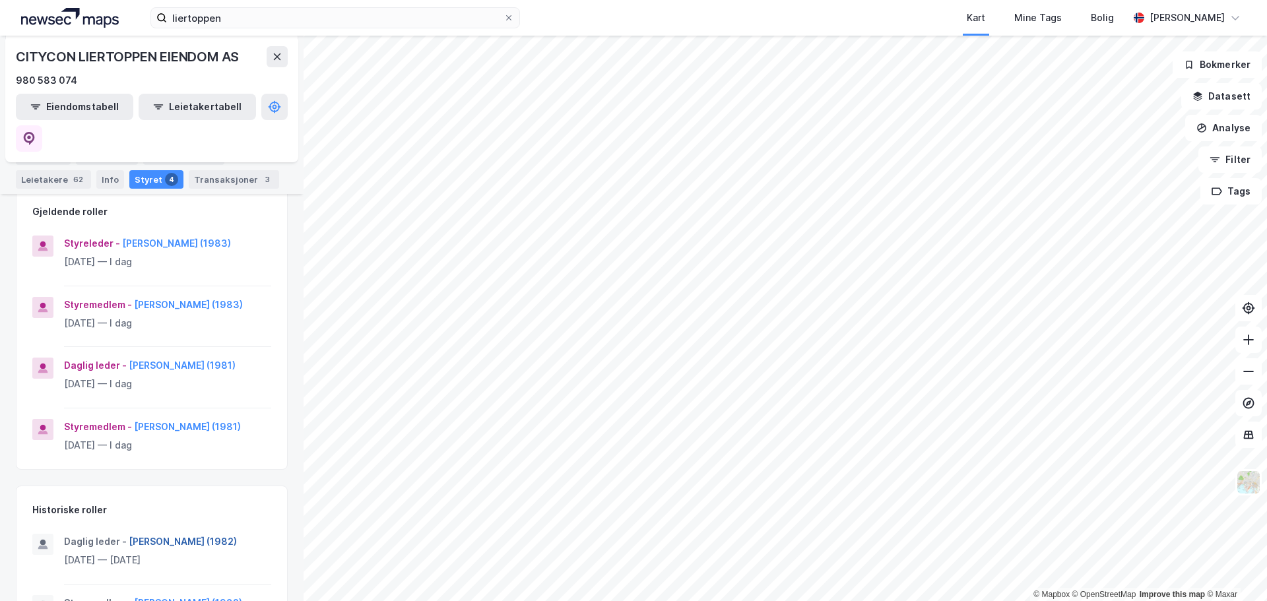
click at [0, 0] on button "[PERSON_NAME] (1982)" at bounding box center [0, 0] width 0 height 0
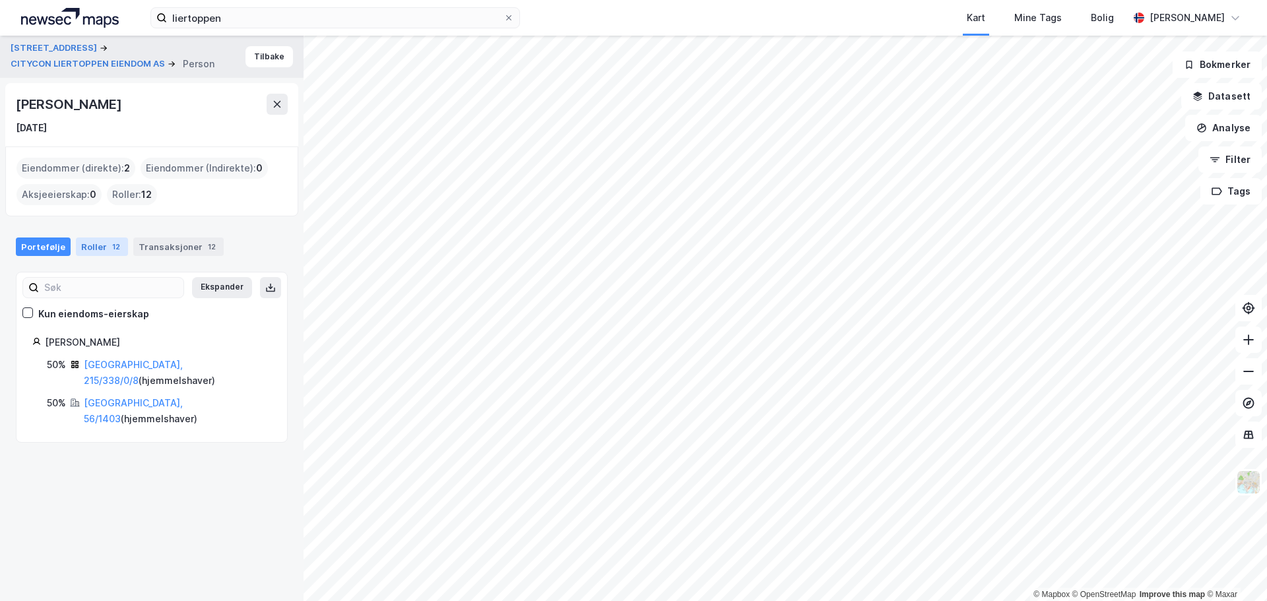
click at [95, 249] on div "Roller 12" at bounding box center [102, 247] width 52 height 18
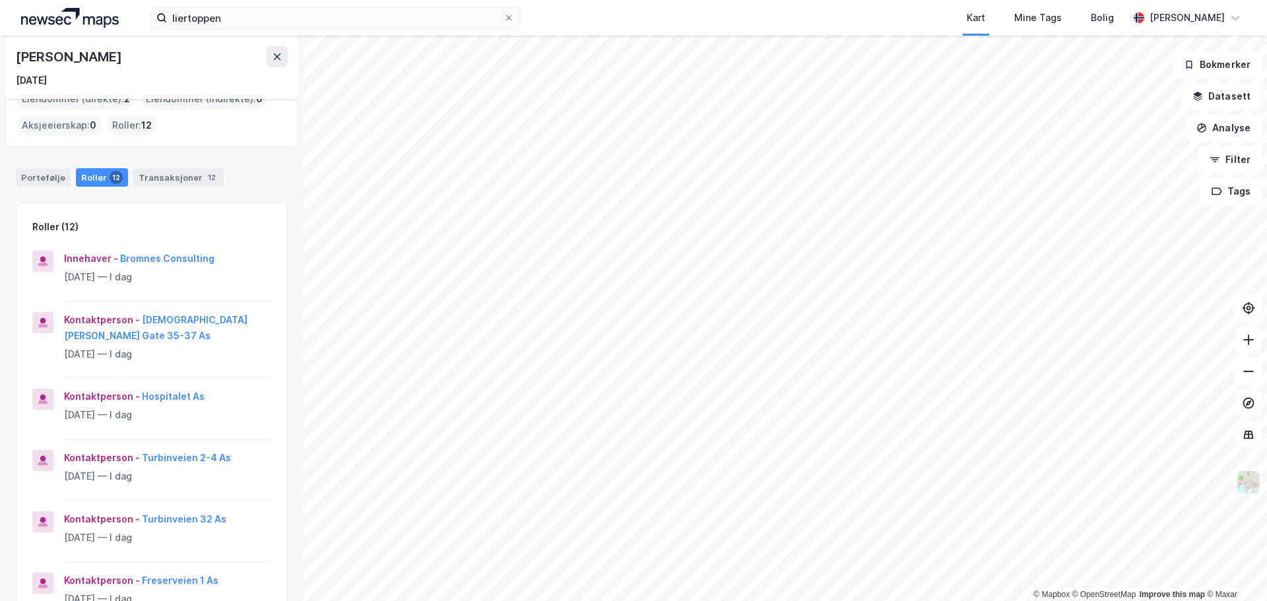
scroll to position [66, 0]
drag, startPoint x: 138, startPoint y: 55, endPoint x: 19, endPoint y: 61, distance: 119.0
click at [19, 61] on div "[PERSON_NAME]" at bounding box center [70, 56] width 108 height 21
copy div "[PERSON_NAME]"
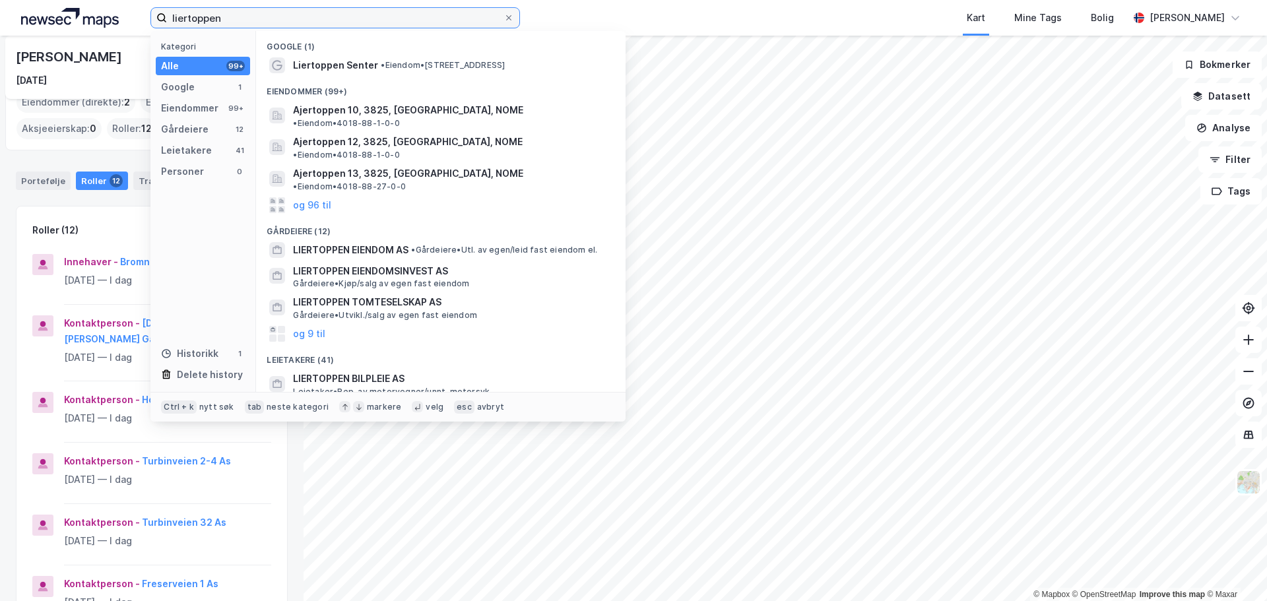
click at [234, 15] on input "liertoppen" at bounding box center [335, 18] width 337 height 20
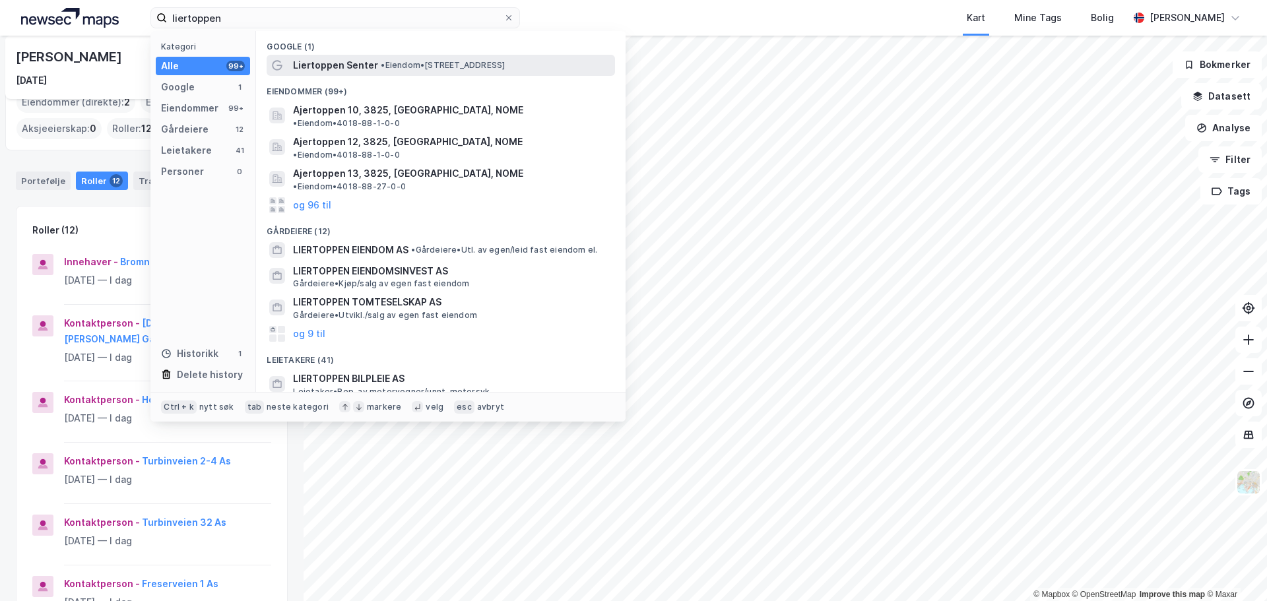
click at [332, 66] on span "Liertoppen Senter" at bounding box center [335, 65] width 85 height 16
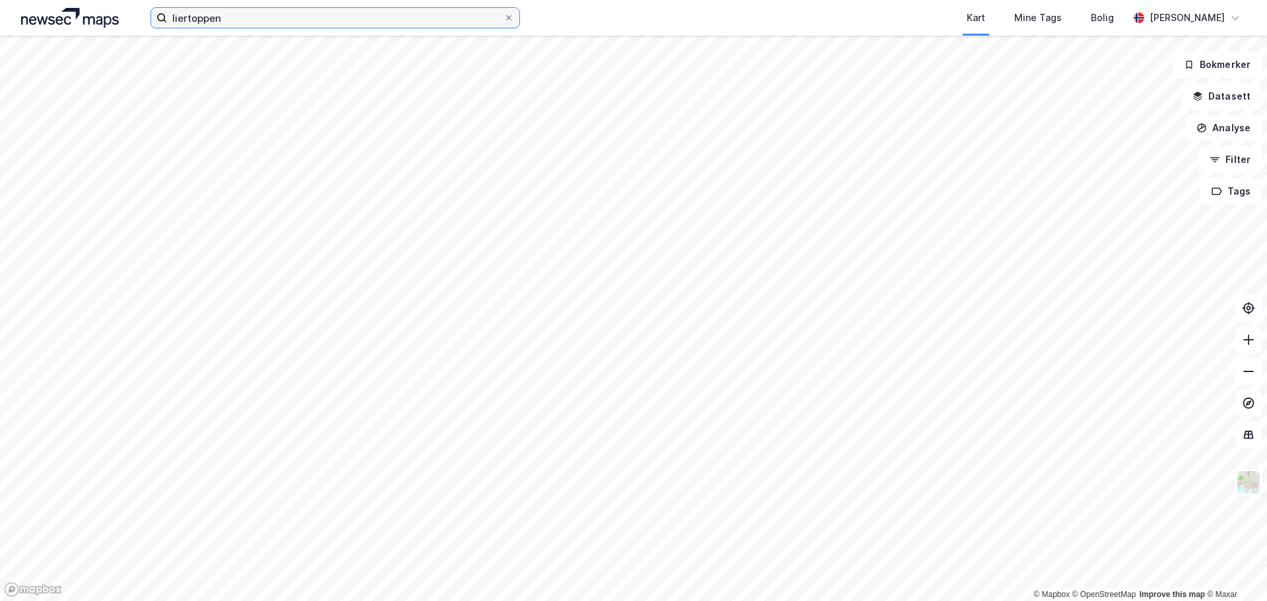
click at [262, 22] on input "liertoppen" at bounding box center [335, 18] width 337 height 20
click at [224, 18] on input "liertoppen" at bounding box center [335, 18] width 337 height 20
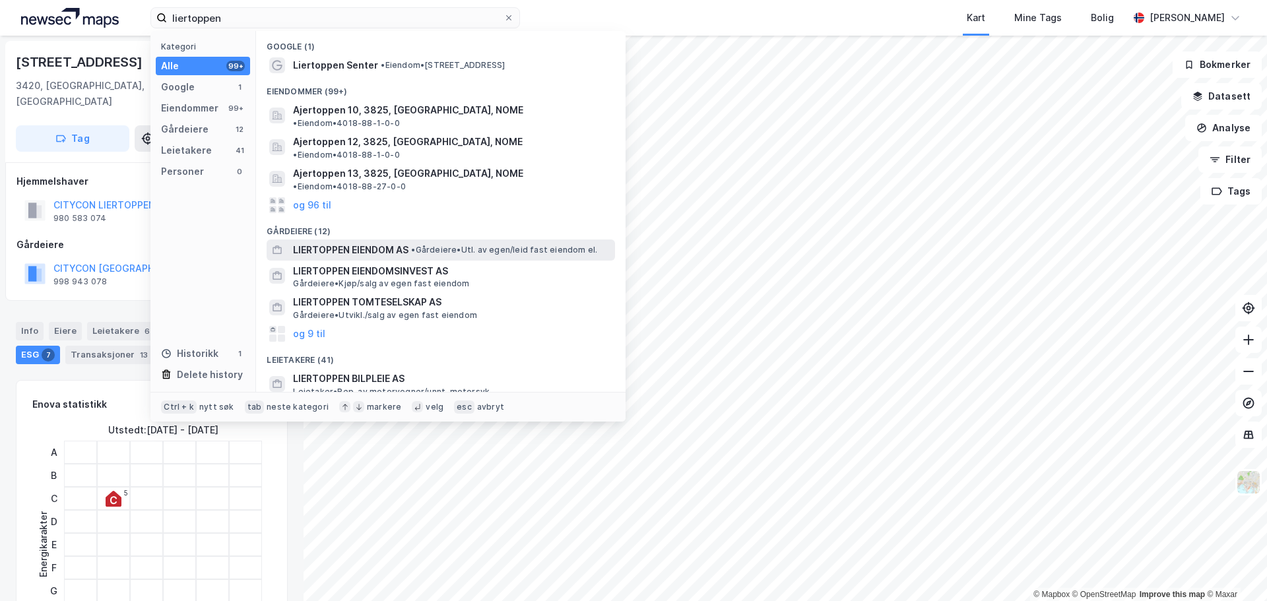
click at [322, 242] on span "LIERTOPPEN EIENDOM AS" at bounding box center [350, 250] width 115 height 16
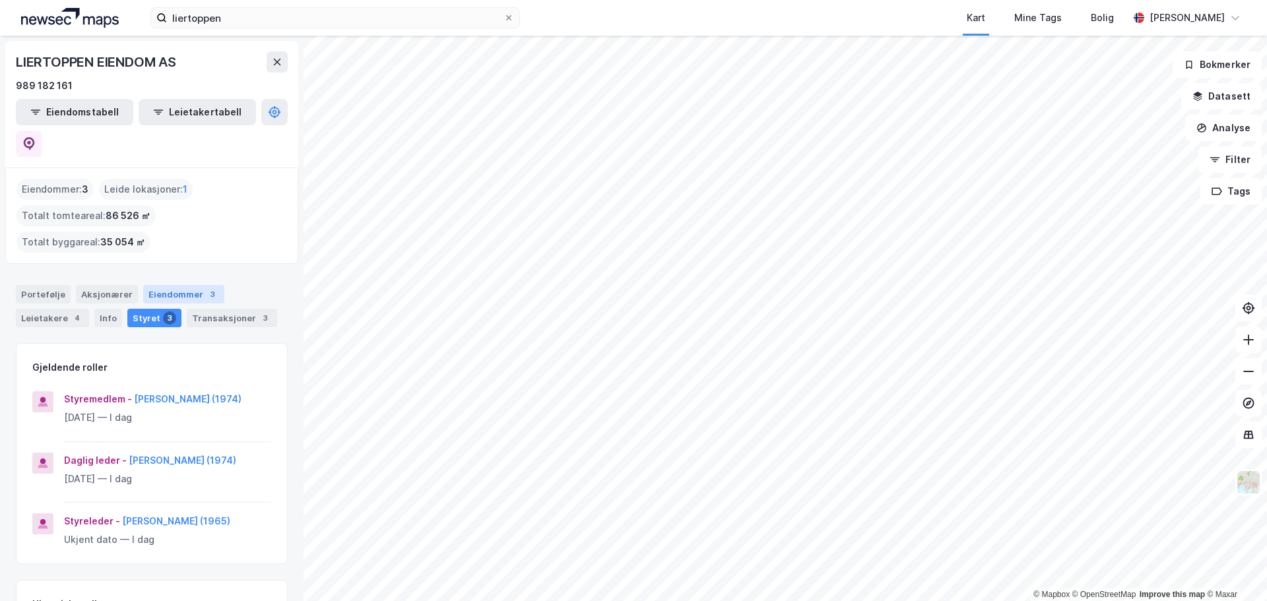
click at [177, 285] on div "Eiendommer 3" at bounding box center [183, 294] width 81 height 18
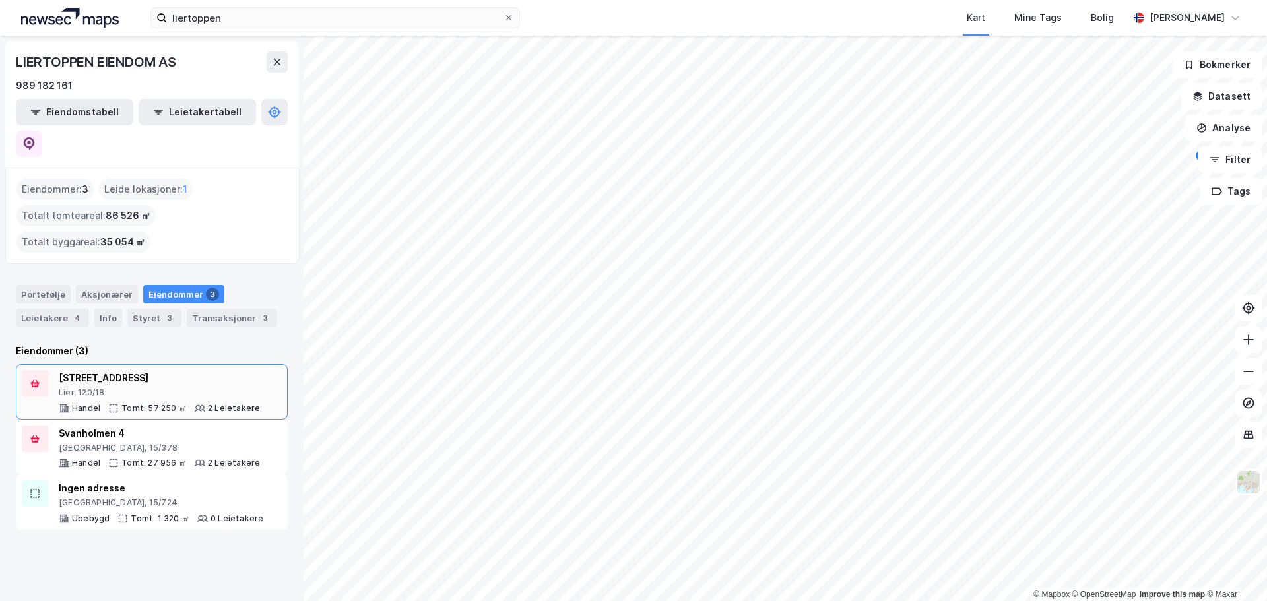
click at [128, 370] on div "[STREET_ADDRESS]" at bounding box center [159, 378] width 201 height 16
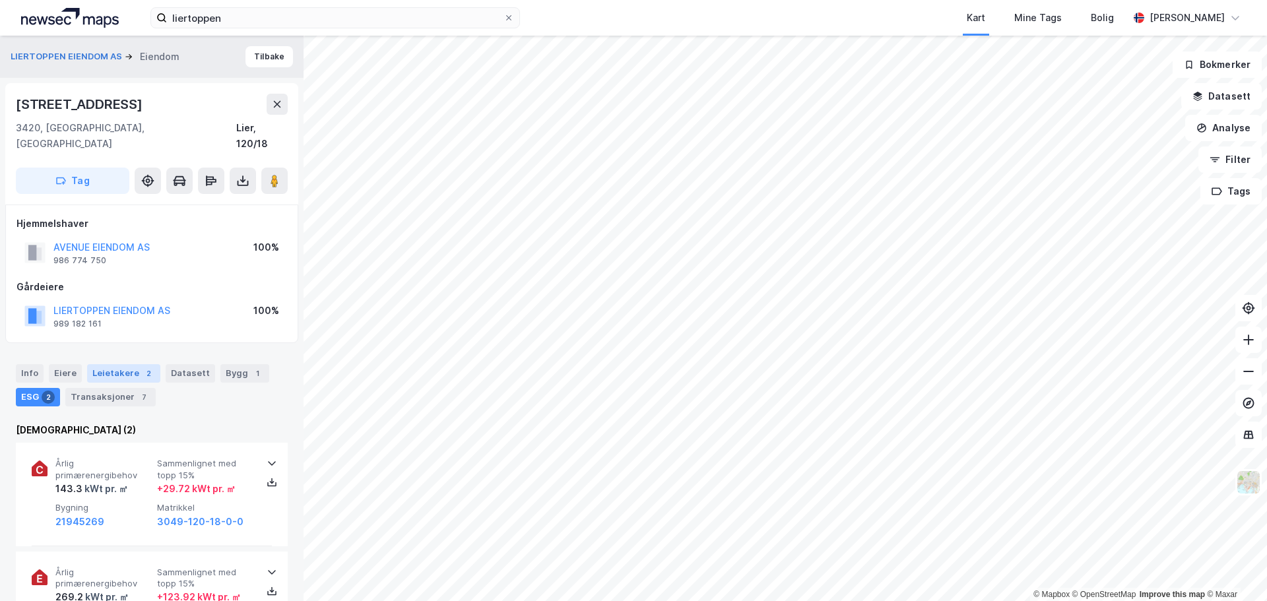
click at [127, 364] on div "Leietakere 2" at bounding box center [123, 373] width 73 height 18
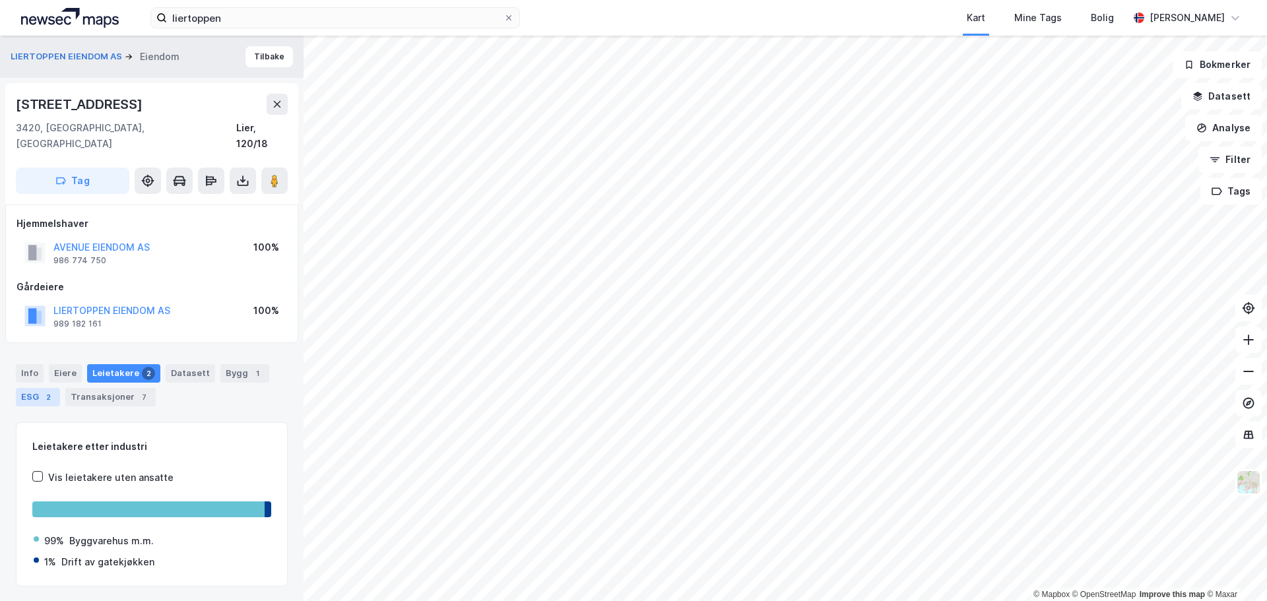
click at [34, 388] on div "ESG 2" at bounding box center [38, 397] width 44 height 18
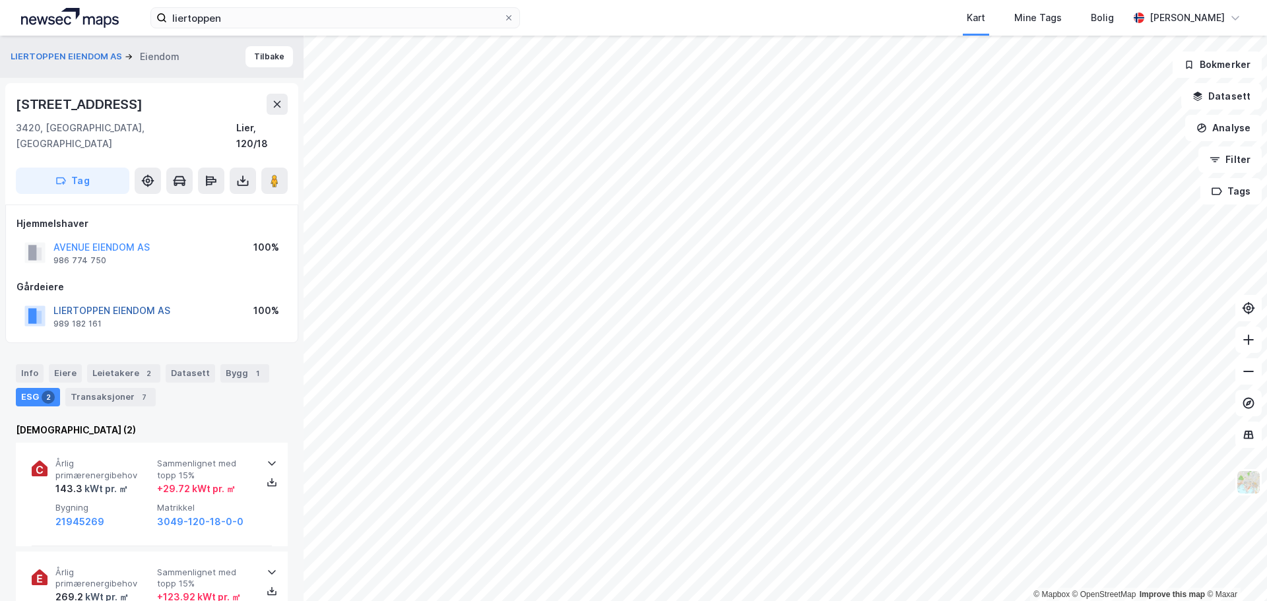
click at [0, 0] on button "LIERTOPPEN EIENDOM AS" at bounding box center [0, 0] width 0 height 0
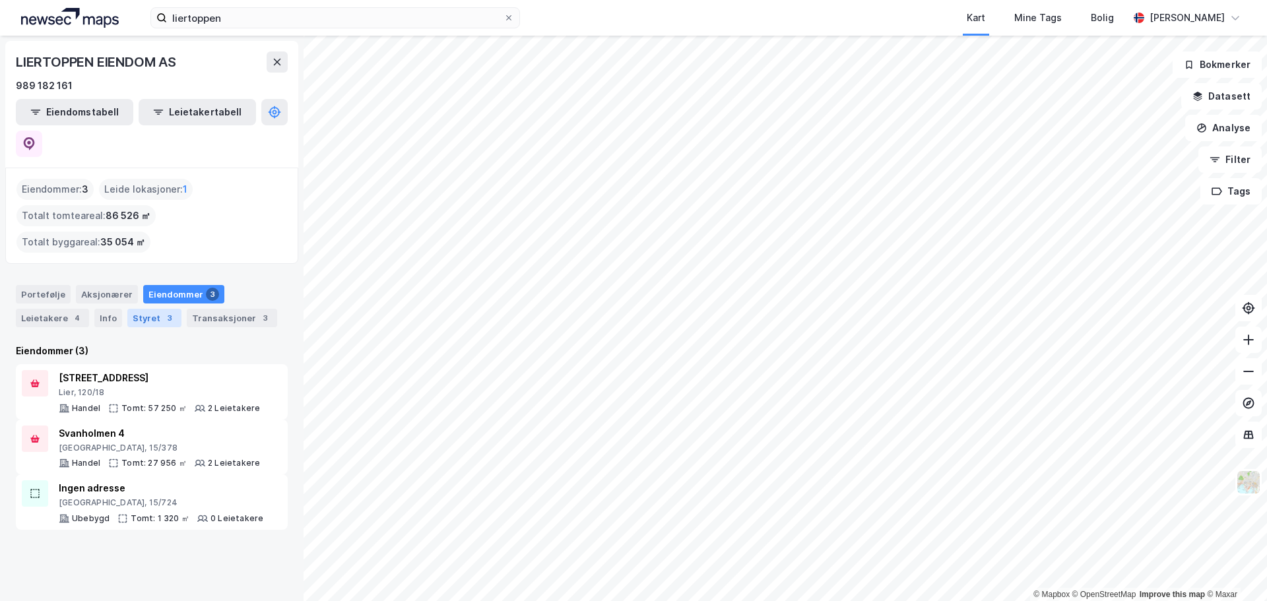
click at [146, 309] on div "Styret 3" at bounding box center [154, 318] width 54 height 18
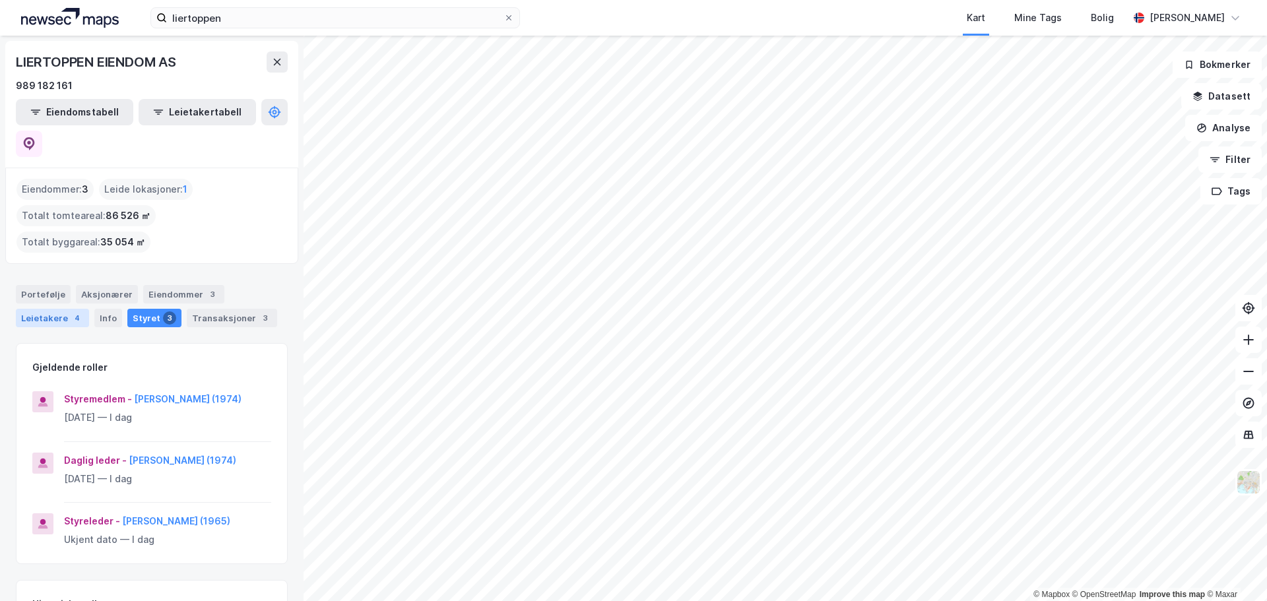
click at [52, 309] on div "Leietakere 4" at bounding box center [52, 318] width 73 height 18
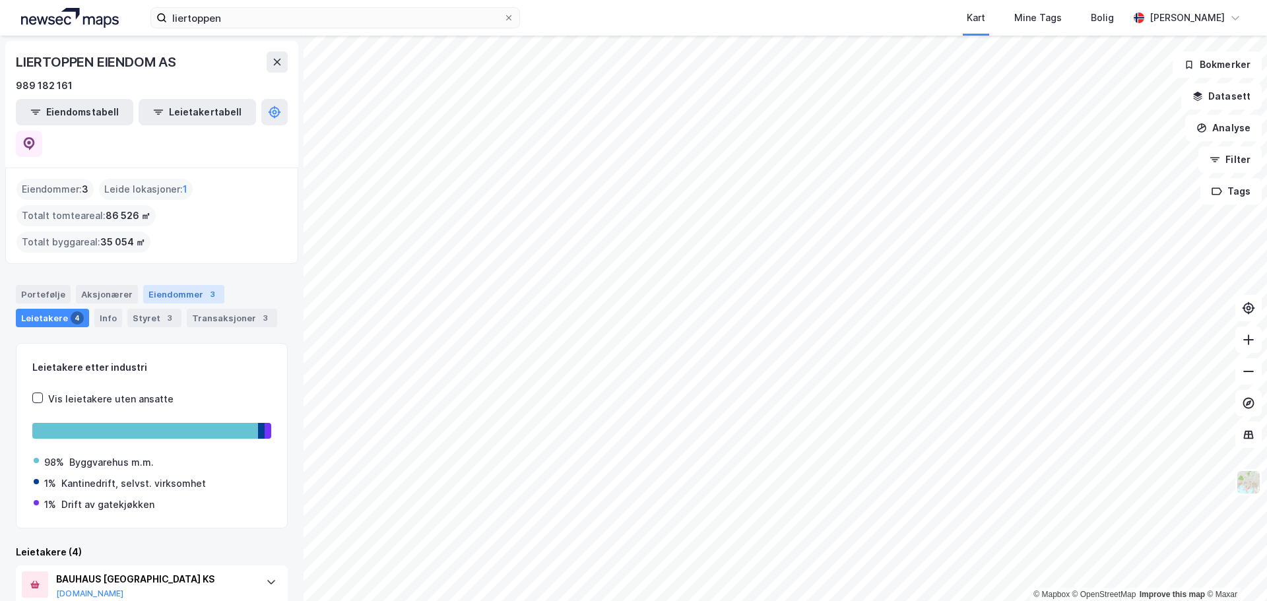
click at [175, 285] on div "Eiendommer 3" at bounding box center [183, 294] width 81 height 18
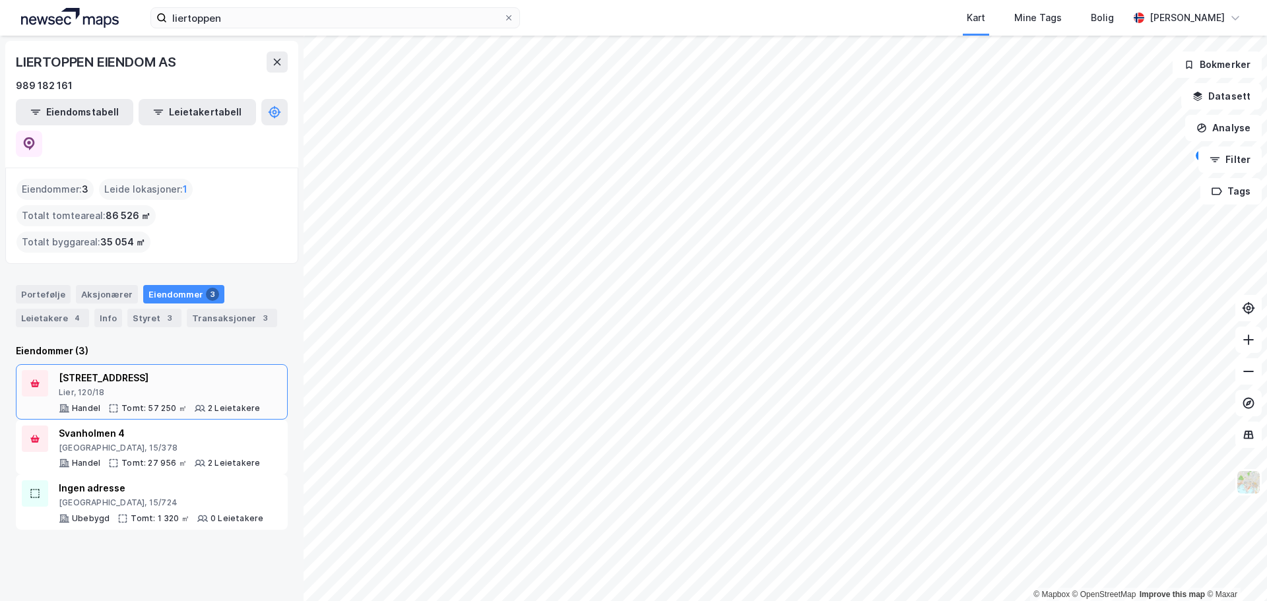
click at [135, 370] on div "[STREET_ADDRESS]" at bounding box center [159, 378] width 201 height 16
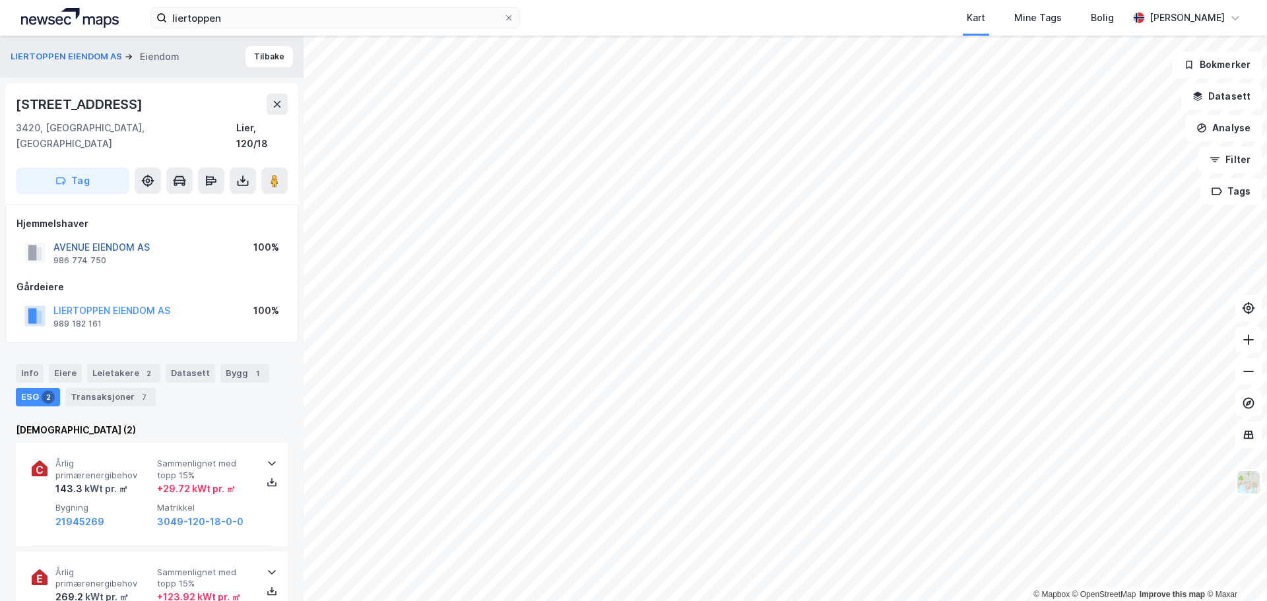
click at [0, 0] on button "AVENUE EIENDOM AS" at bounding box center [0, 0] width 0 height 0
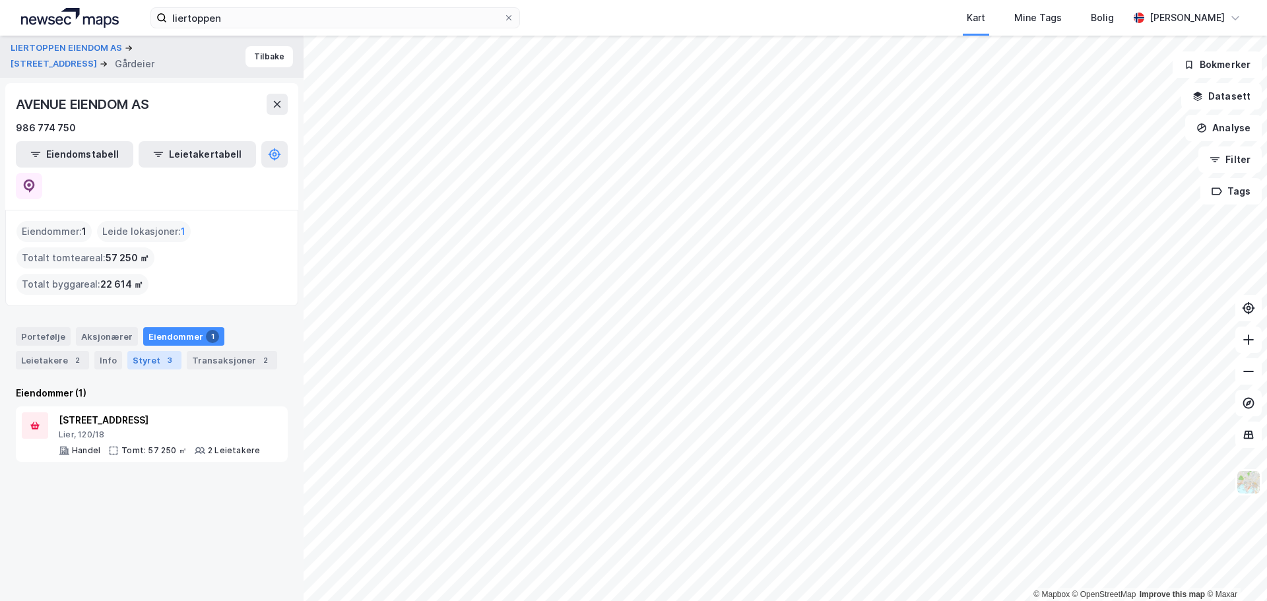
click at [145, 351] on div "Styret 3" at bounding box center [154, 360] width 54 height 18
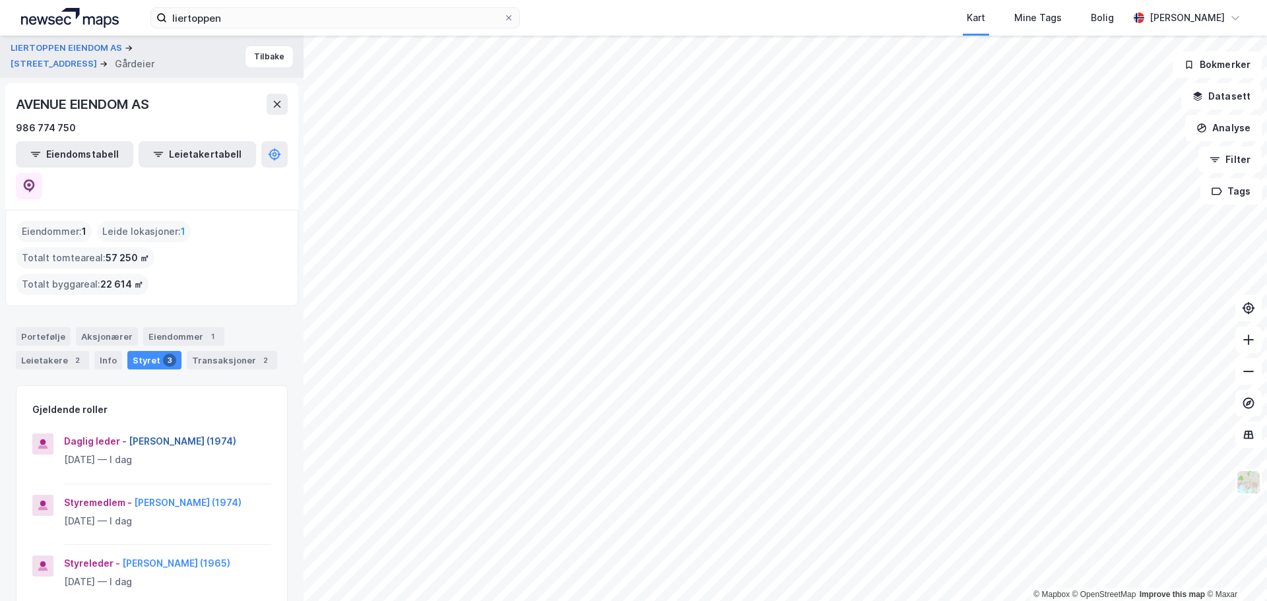
click at [0, 0] on button "[PERSON_NAME] (1974)" at bounding box center [0, 0] width 0 height 0
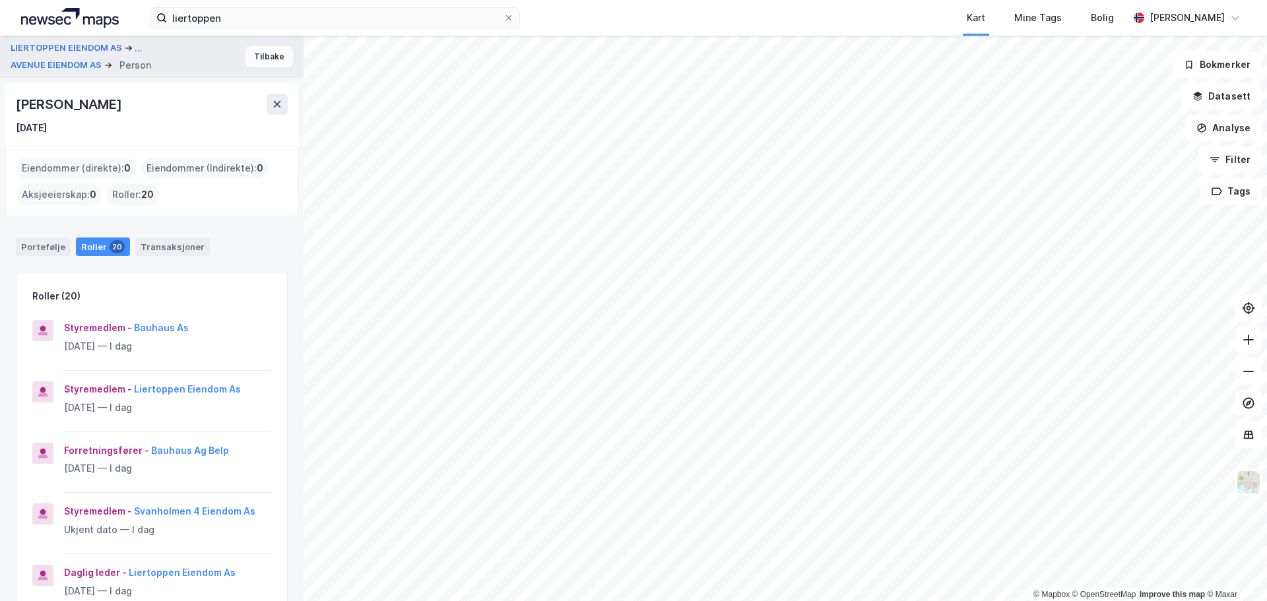
click at [259, 52] on button "Tilbake" at bounding box center [270, 56] width 48 height 21
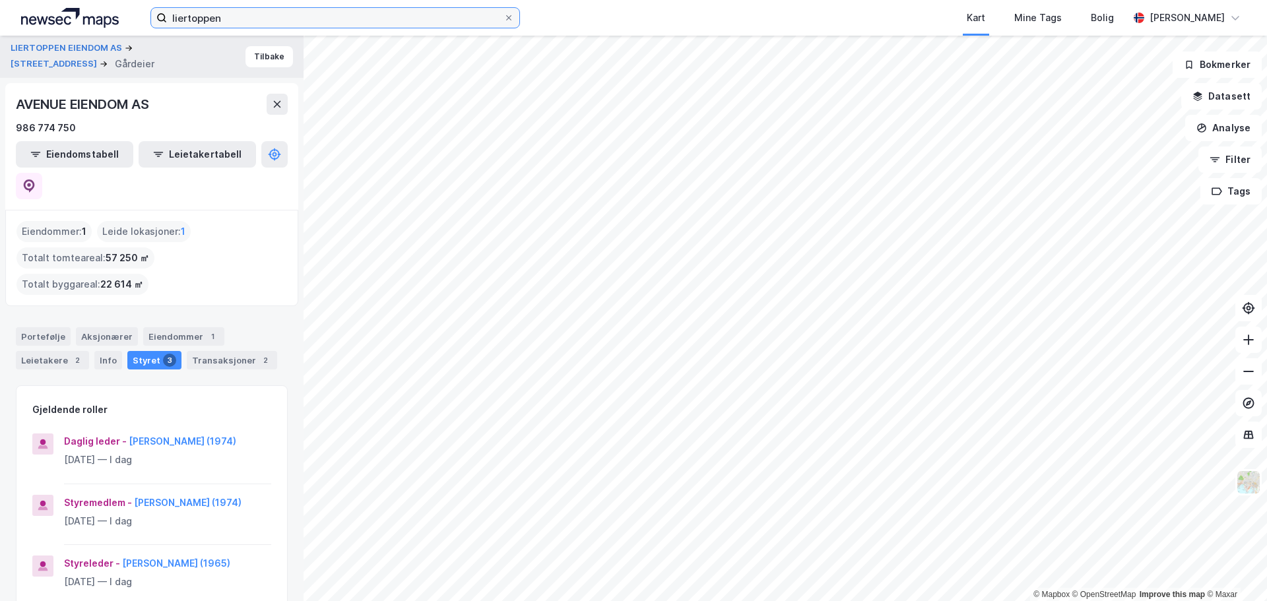
click at [239, 19] on input "liertoppen" at bounding box center [335, 18] width 337 height 20
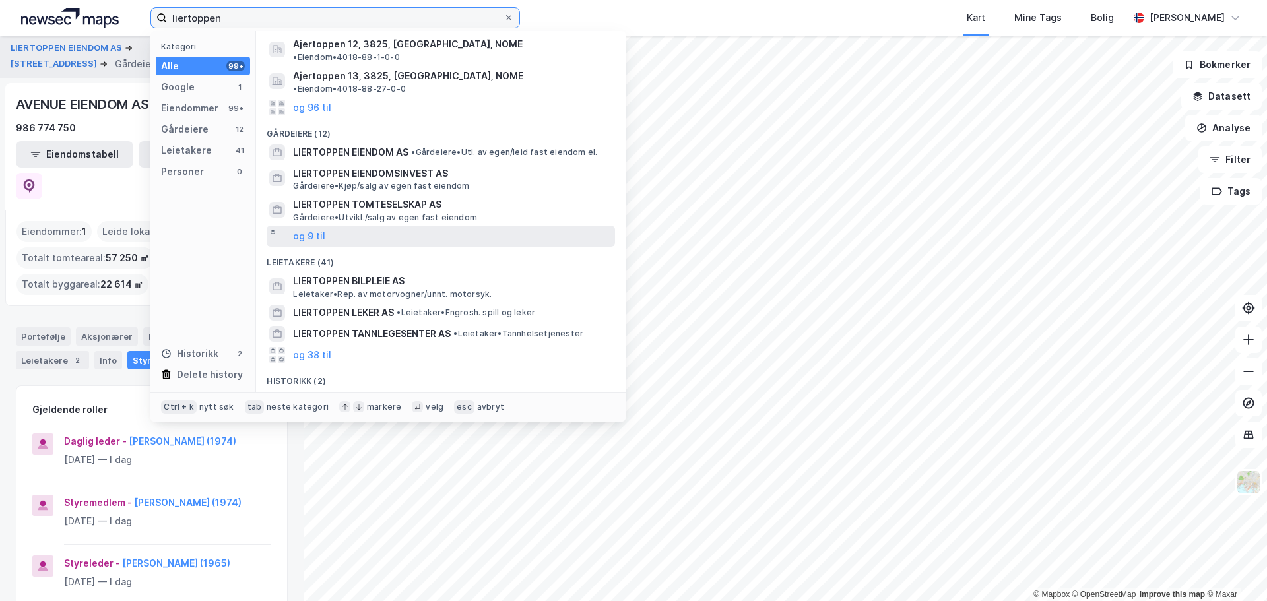
scroll to position [106, 0]
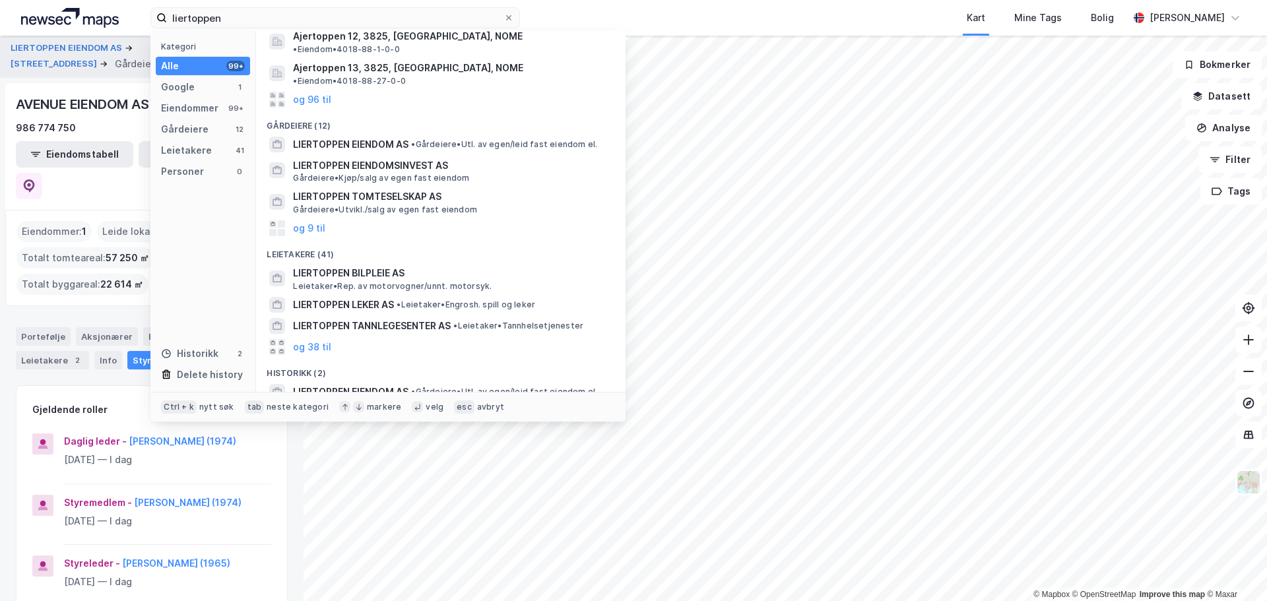
click at [368, 405] on span "Liertoppen Senter" at bounding box center [335, 413] width 85 height 16
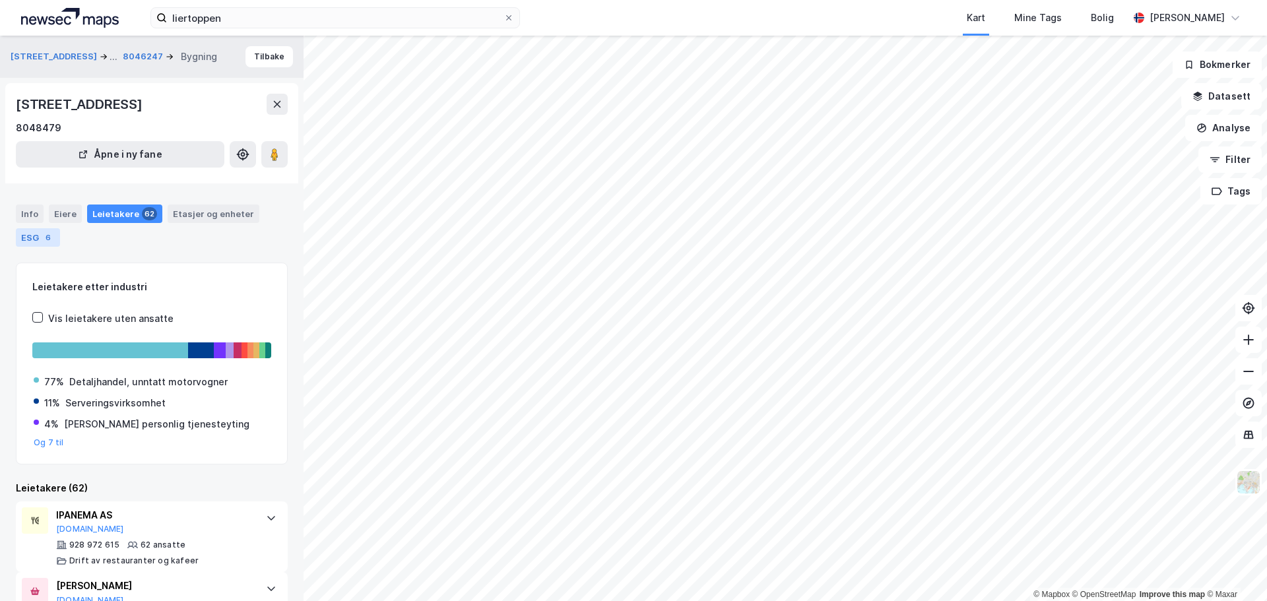
click at [44, 239] on div "6" at bounding box center [48, 237] width 13 height 13
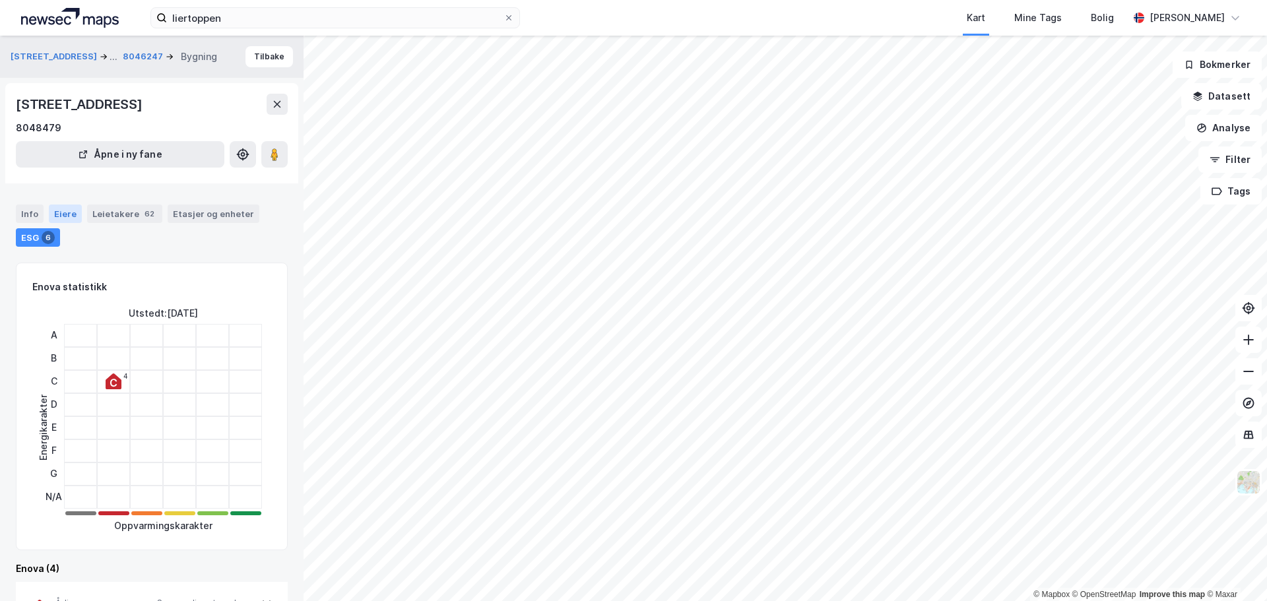
click at [55, 208] on div "Eiere" at bounding box center [65, 214] width 33 height 18
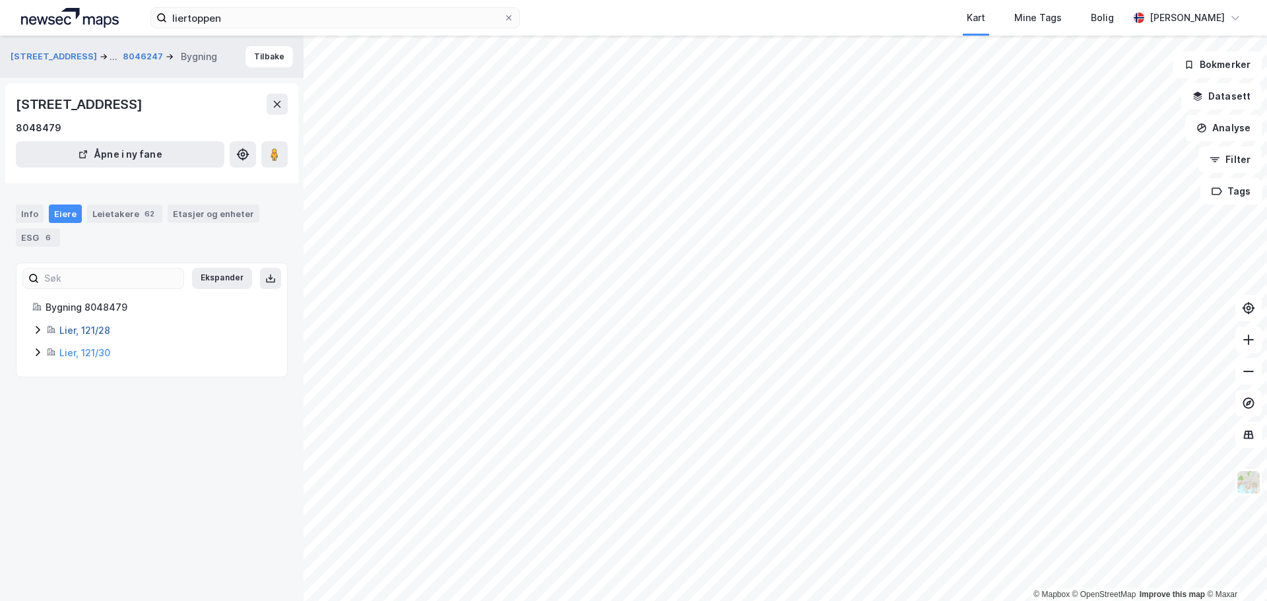
click at [100, 331] on link "Lier, 121/28" at bounding box center [84, 330] width 51 height 11
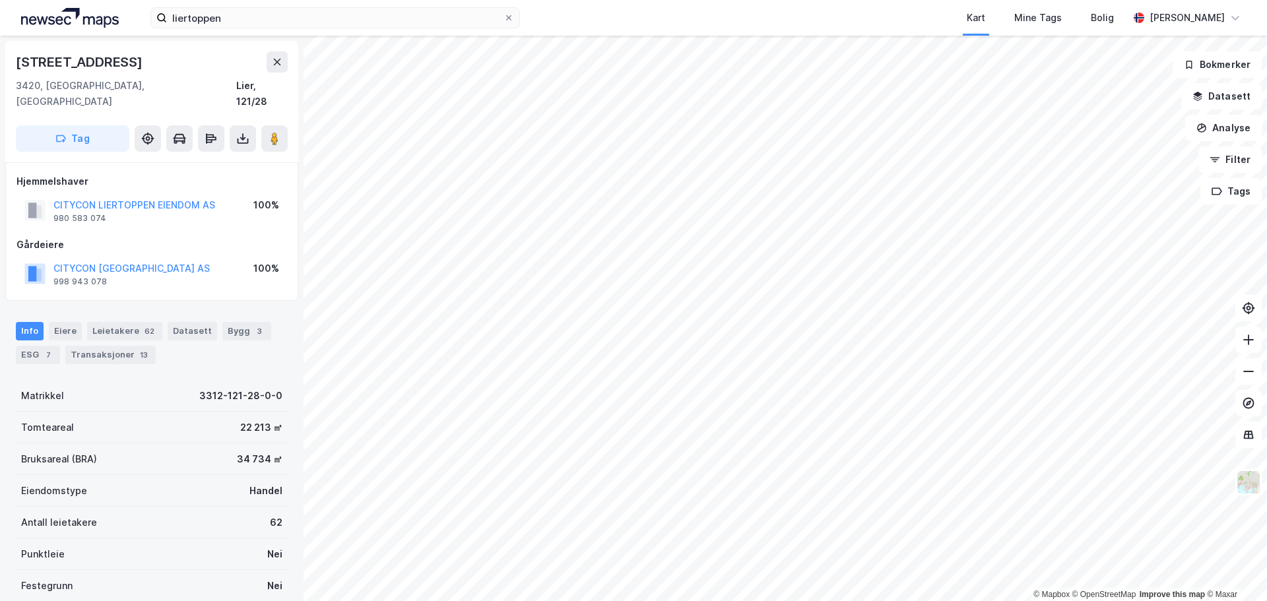
scroll to position [1, 0]
click at [0, 0] on button "CITYCON LIERTOPPEN EIENDOM AS" at bounding box center [0, 0] width 0 height 0
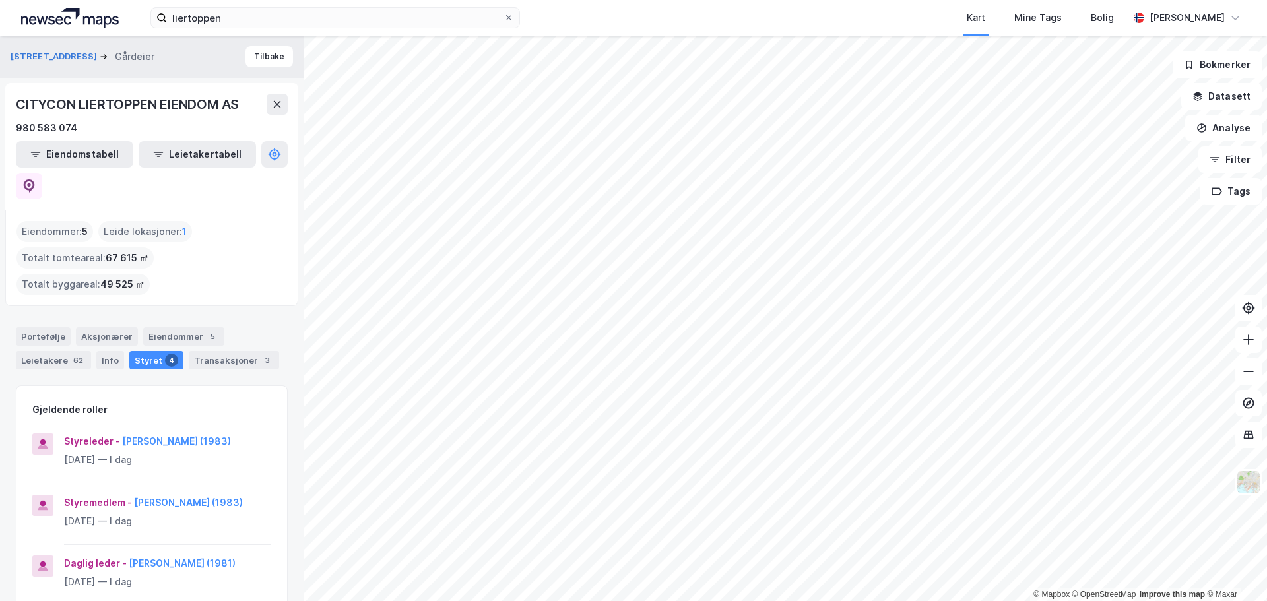
scroll to position [66, 0]
